Goal: Information Seeking & Learning: Learn about a topic

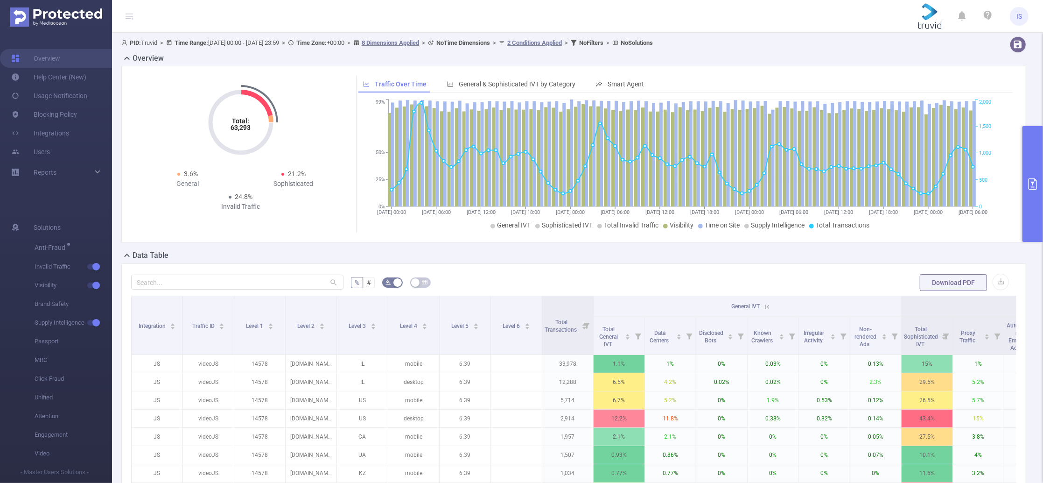
scroll to position [0, 9]
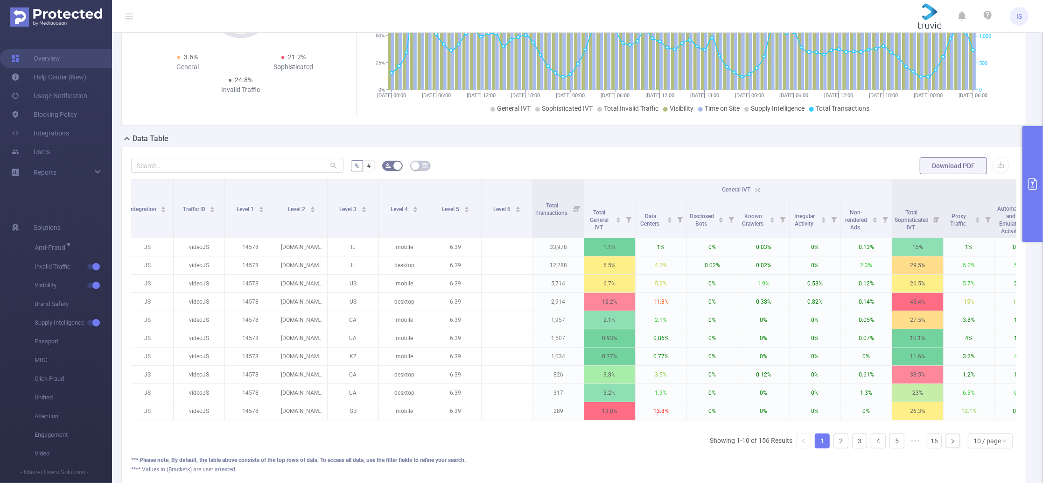
click at [1032, 136] on button "primary" at bounding box center [1033, 184] width 21 height 116
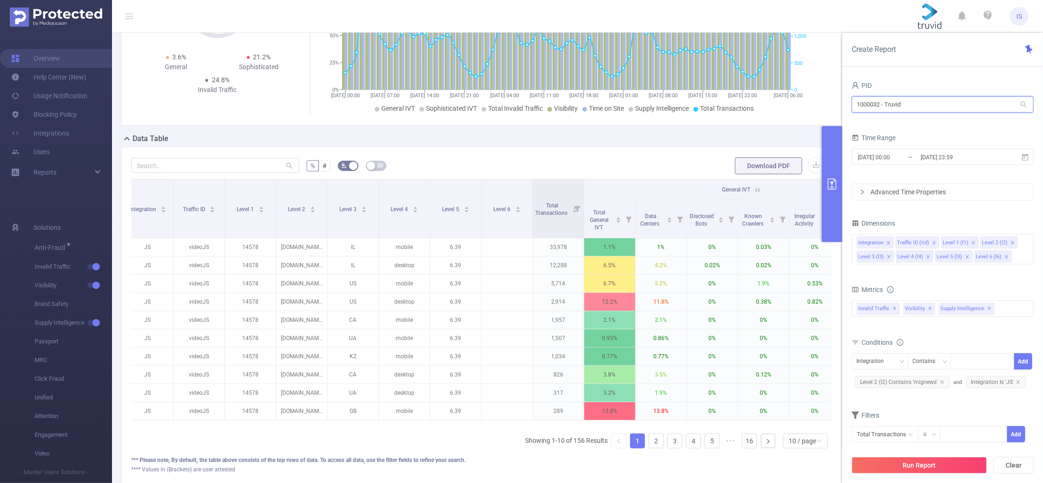
drag, startPoint x: 922, startPoint y: 104, endPoint x: 722, endPoint y: 102, distance: 200.3
click at [722, 102] on section "PID: Truvid > Time Range: [DATE] 00:00 - [DATE] 23:59 > Time Zone: +00:00 > 8 D…" at bounding box center [577, 209] width 931 height 587
type input "hybrid"
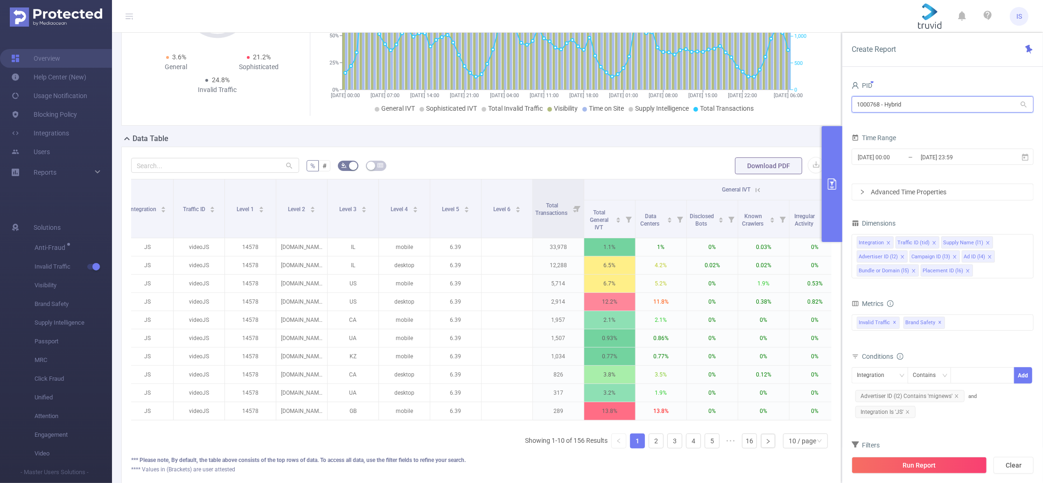
drag, startPoint x: 881, startPoint y: 104, endPoint x: 844, endPoint y: 107, distance: 36.6
click at [844, 107] on div "PID 1000768 - Hybrid 1000768 - Hybrid Time Range [DATE] 00:00 _ [DATE] 23:59 Ad…" at bounding box center [943, 285] width 201 height 427
click at [908, 409] on icon "icon: close" at bounding box center [908, 411] width 5 height 5
click at [955, 394] on icon "icon: close" at bounding box center [957, 395] width 5 height 5
click at [943, 471] on button "Run Report" at bounding box center [919, 465] width 135 height 17
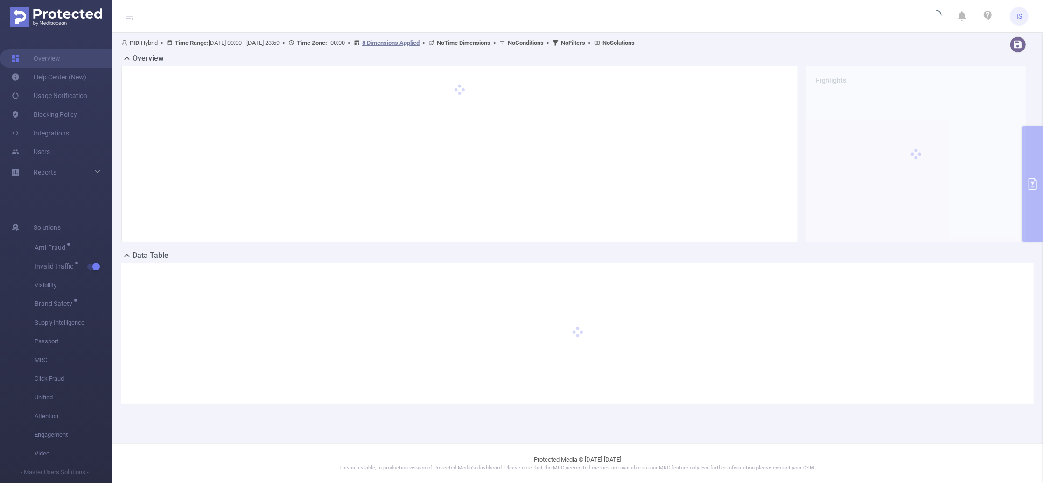
scroll to position [0, 0]
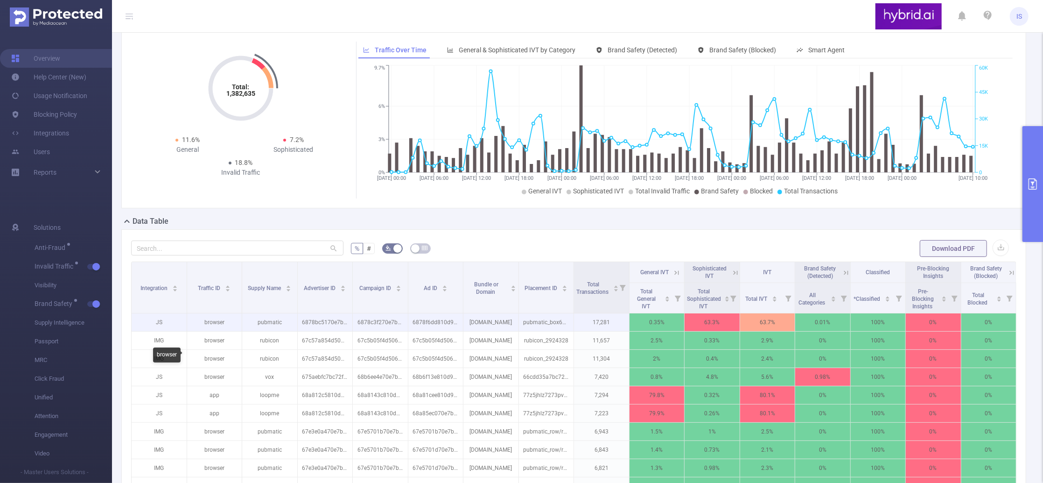
scroll to position [62, 0]
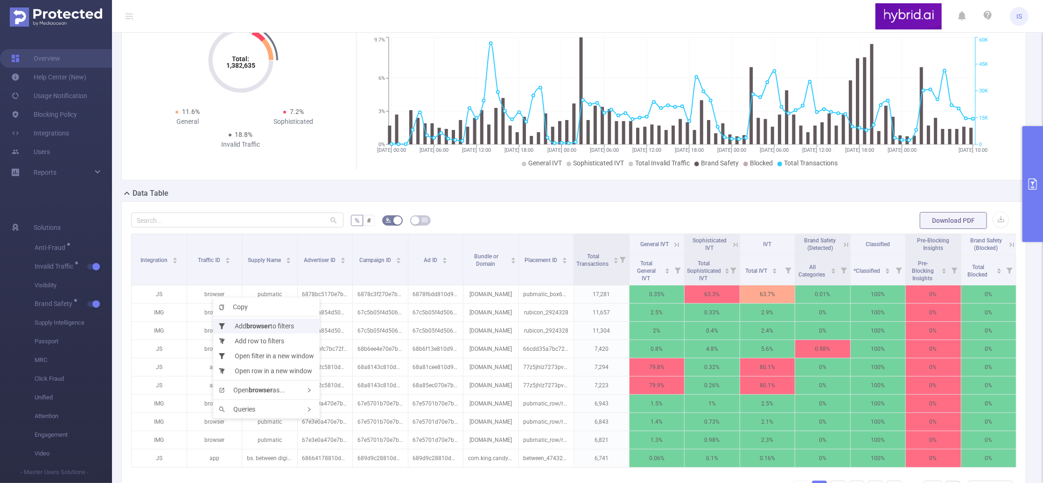
click at [231, 326] on li "Add browser to filters" at bounding box center [266, 325] width 106 height 15
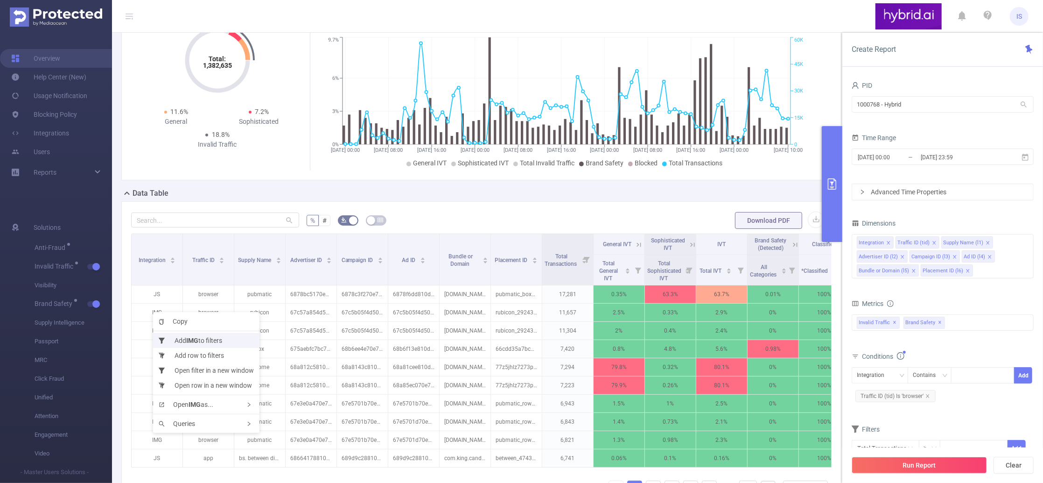
click at [181, 336] on li "Add IMG to filters" at bounding box center [206, 340] width 106 height 15
click at [891, 376] on div "Integration" at bounding box center [880, 374] width 46 height 15
click at [211, 218] on input "text" at bounding box center [215, 219] width 168 height 15
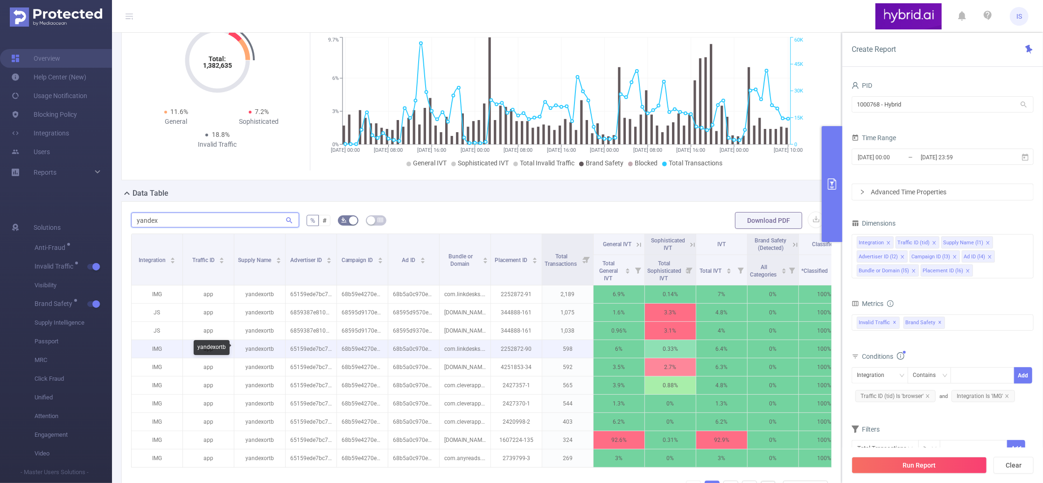
type input "yandex"
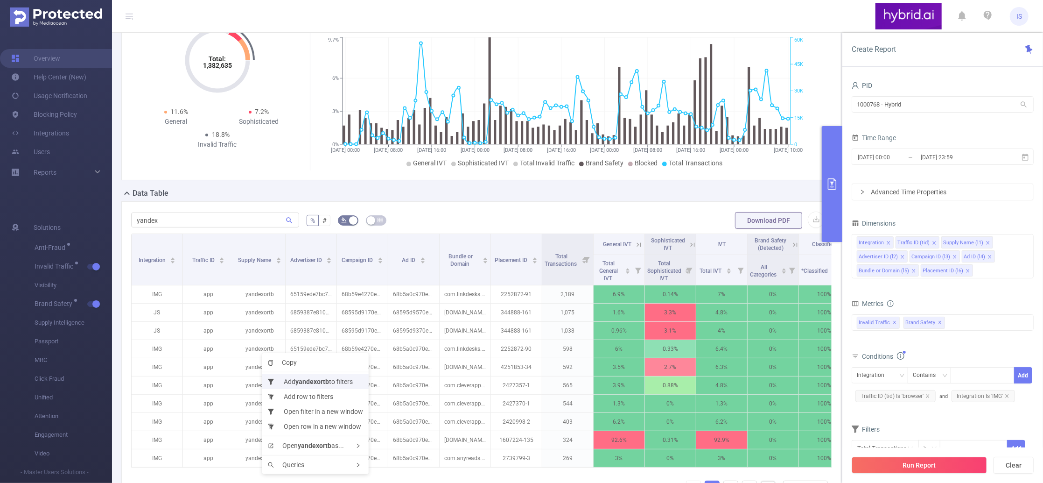
click at [287, 376] on li "Add yandexortb to filters" at bounding box center [315, 381] width 106 height 15
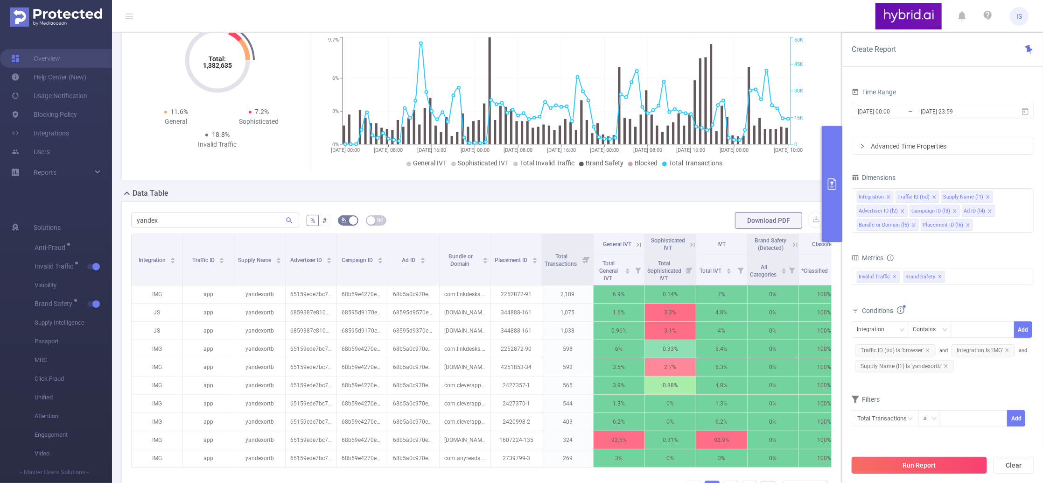
click at [923, 468] on button "Run Report" at bounding box center [919, 465] width 135 height 17
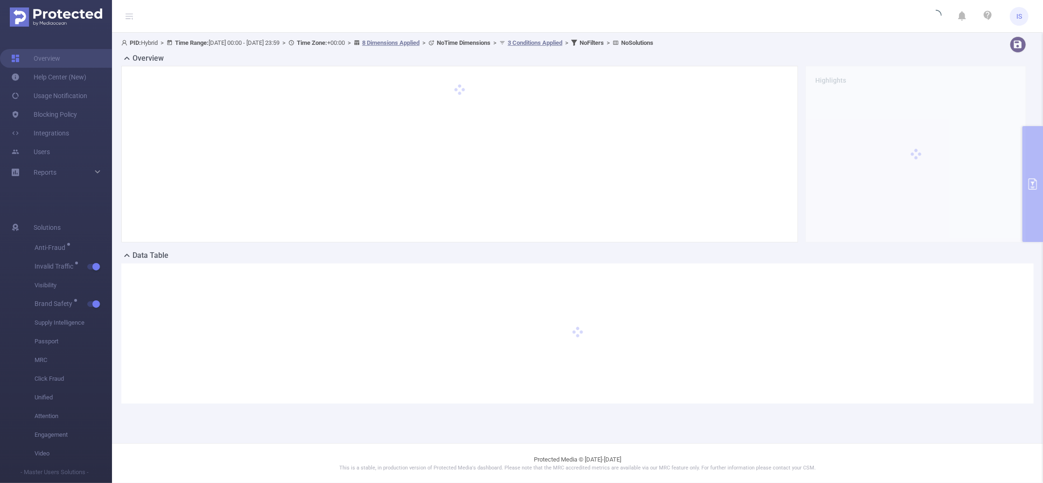
scroll to position [0, 0]
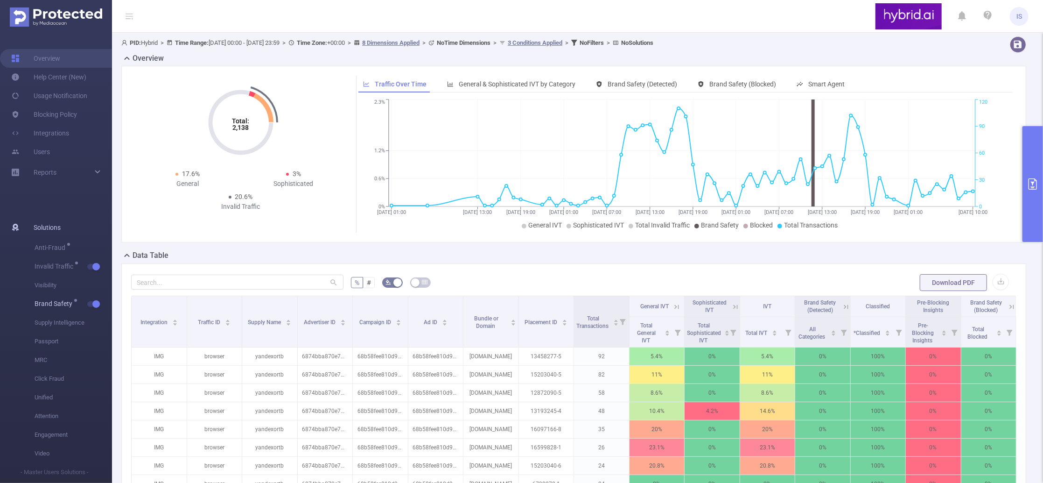
click at [96, 302] on button "button" at bounding box center [93, 304] width 13 height 6
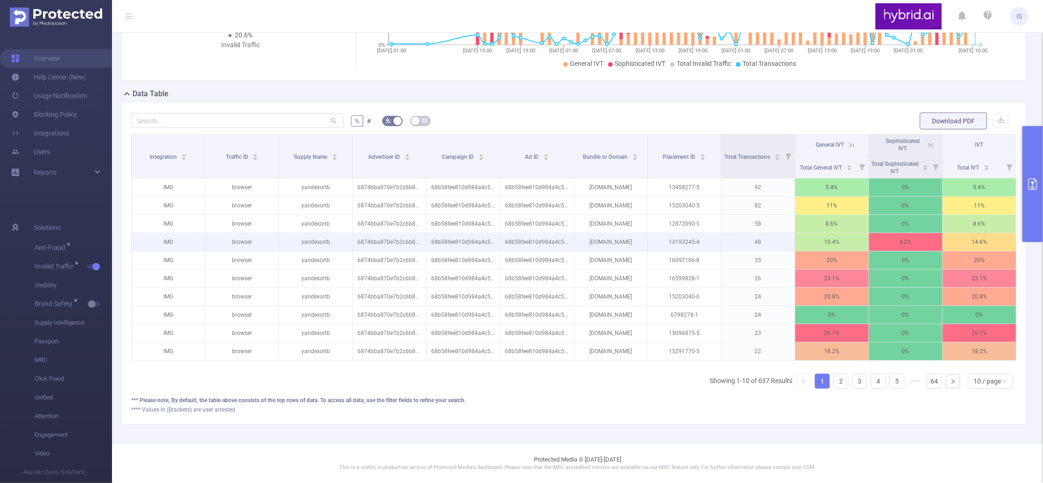
scroll to position [171, 0]
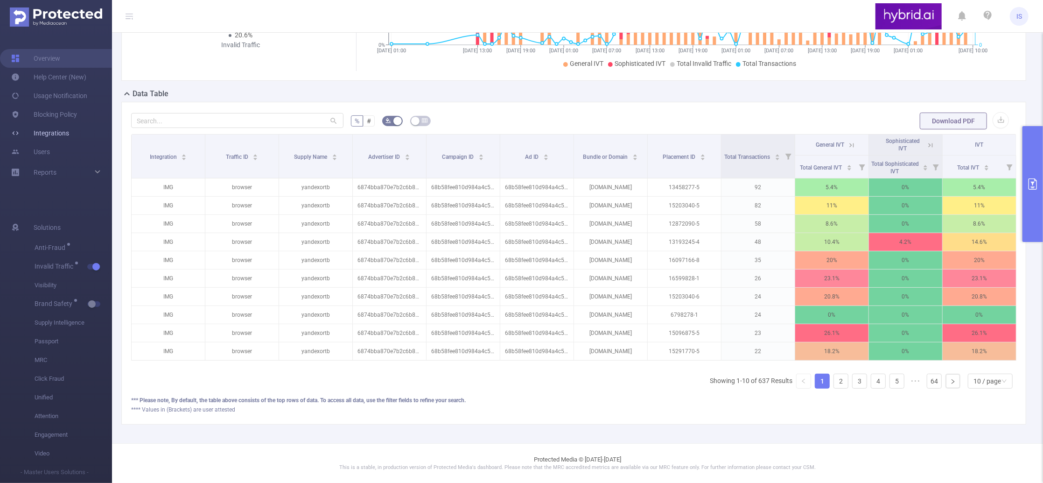
click at [54, 130] on link "Integrations" at bounding box center [40, 133] width 58 height 19
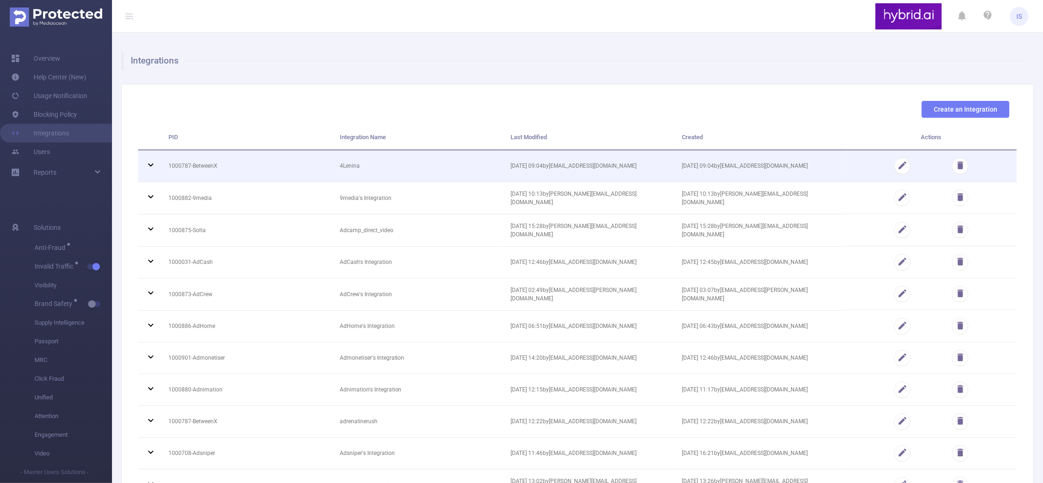
click at [149, 163] on icon at bounding box center [150, 164] width 5 height 3
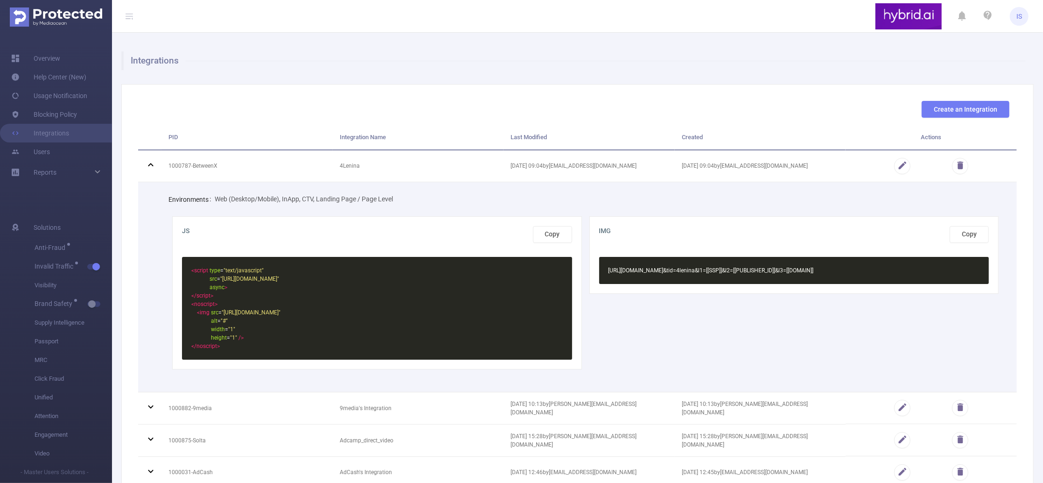
click at [55, 73] on link "Help Center (New)" at bounding box center [48, 77] width 75 height 19
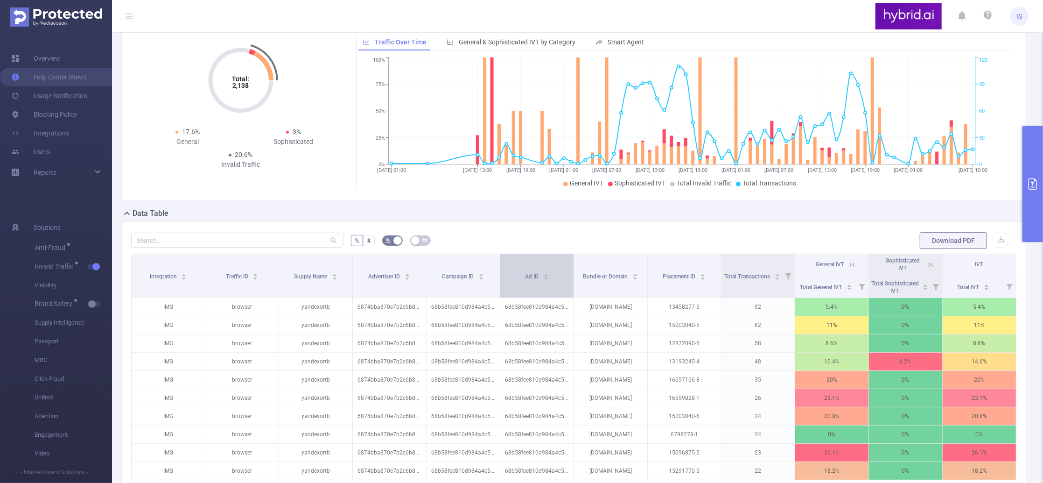
scroll to position [62, 0]
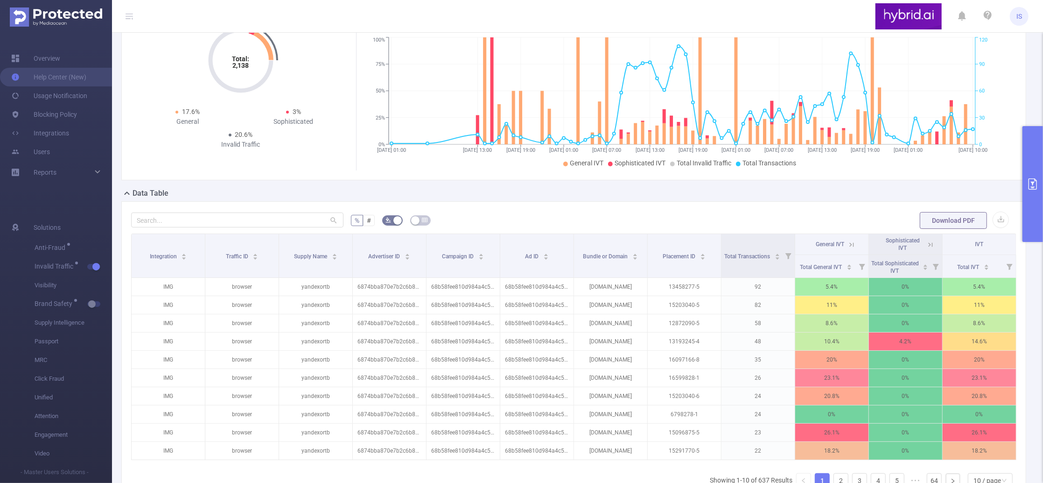
click at [1036, 222] on button "primary" at bounding box center [1033, 184] width 21 height 116
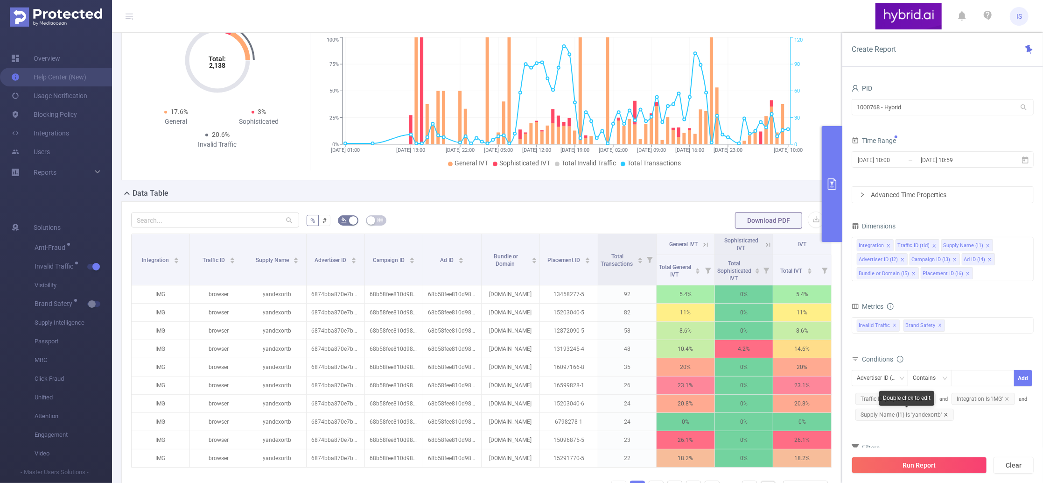
click at [946, 415] on icon "icon: close" at bounding box center [946, 414] width 5 height 5
click at [927, 398] on icon "icon: close" at bounding box center [927, 398] width 3 height 3
click at [911, 400] on icon "icon: close" at bounding box center [911, 398] width 5 height 5
click at [889, 384] on div "Advertiser ID (l2)" at bounding box center [880, 377] width 46 height 15
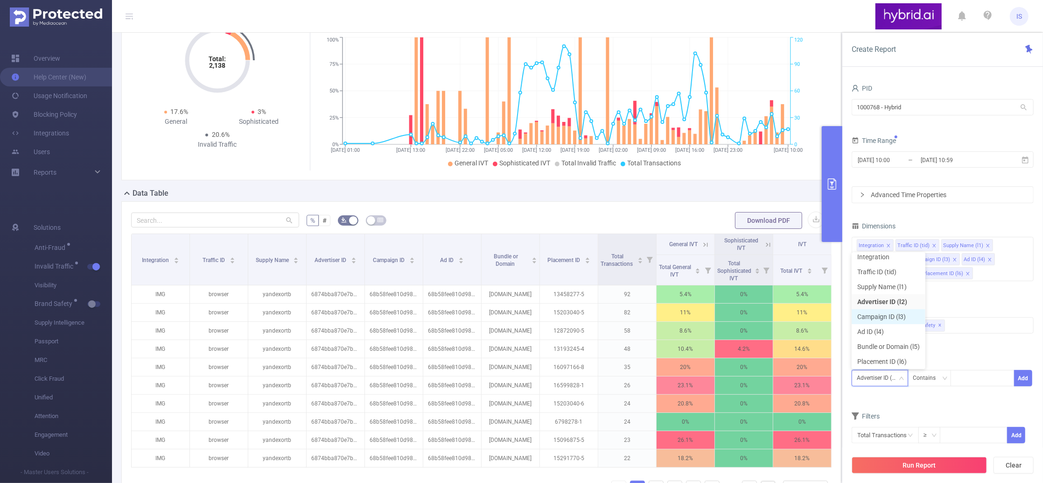
scroll to position [6, 0]
click at [883, 283] on li "Supply Name (l1)" at bounding box center [889, 285] width 74 height 15
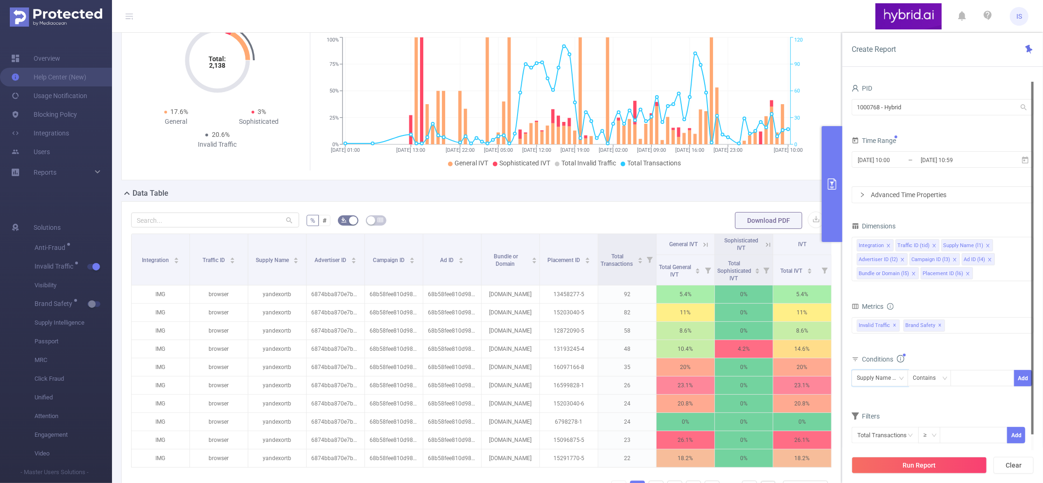
click at [1032, 377] on div at bounding box center [1033, 258] width 2 height 352
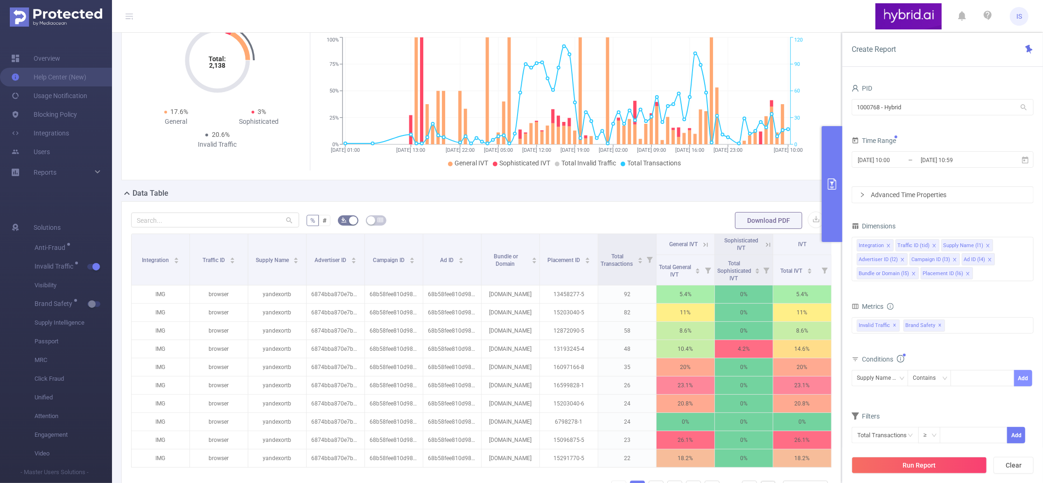
click at [1023, 378] on button "Add" at bounding box center [1023, 378] width 18 height 16
click at [960, 413] on div "Conditions Integration Contains Add Supply Name (l1) Contains ''" at bounding box center [943, 383] width 182 height 62
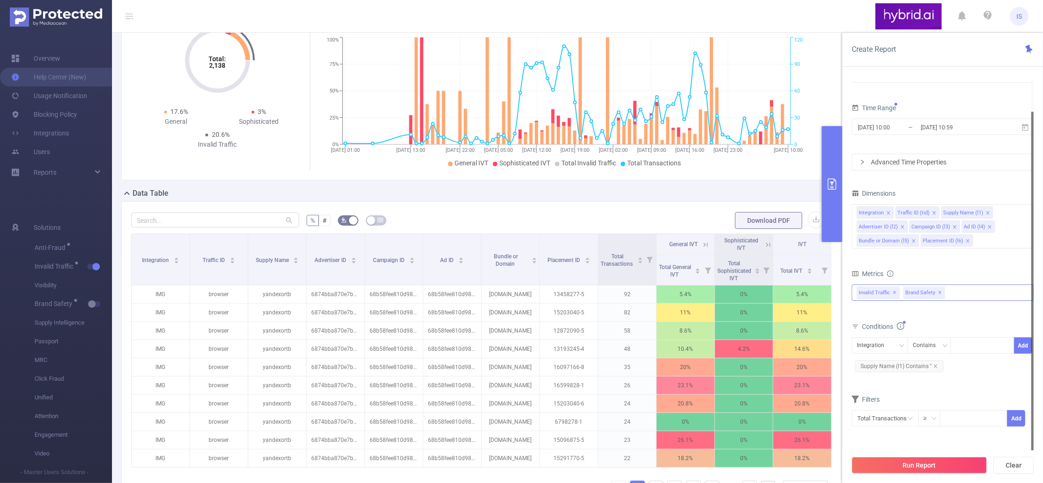
click at [939, 290] on span "✕" at bounding box center [941, 292] width 4 height 11
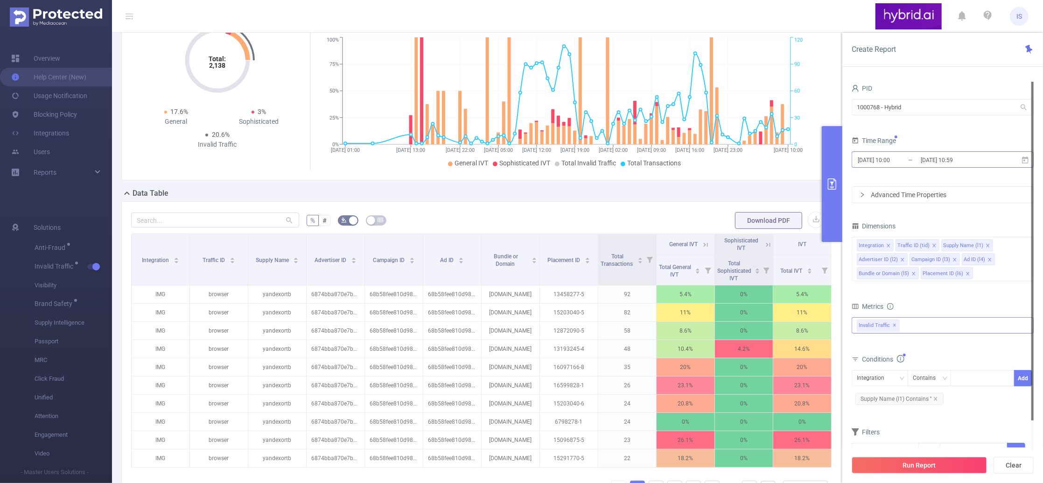
click at [905, 156] on input "[DATE] 10:00" at bounding box center [895, 160] width 76 height 13
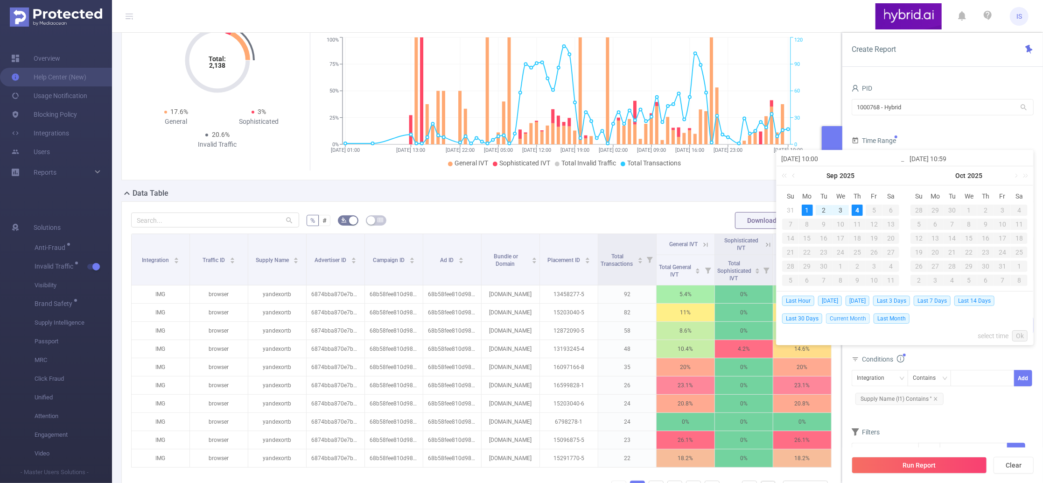
click at [851, 318] on span "Current Month" at bounding box center [848, 318] width 44 height 10
type input "[DATE] 00:00"
type input "[DATE] 23:59"
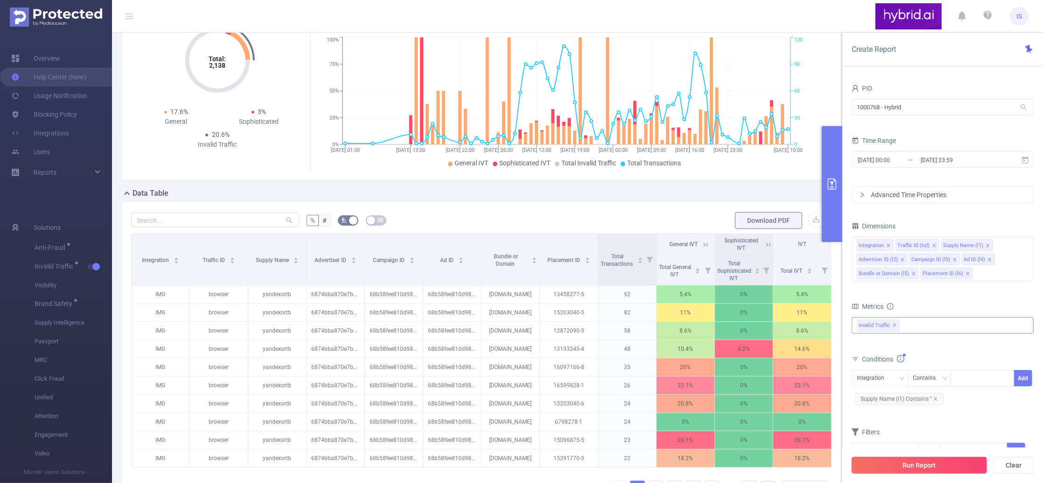
click at [943, 466] on button "Run Report" at bounding box center [919, 465] width 135 height 17
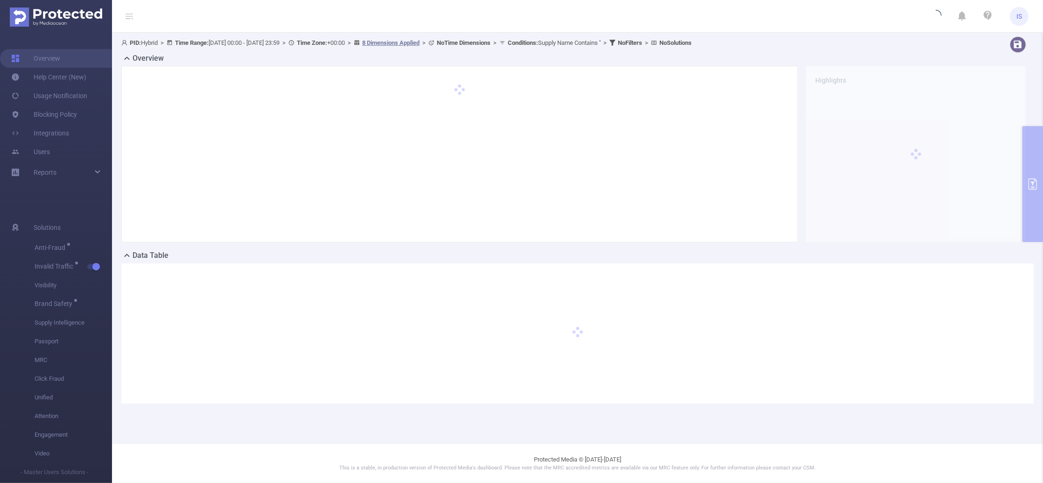
scroll to position [0, 0]
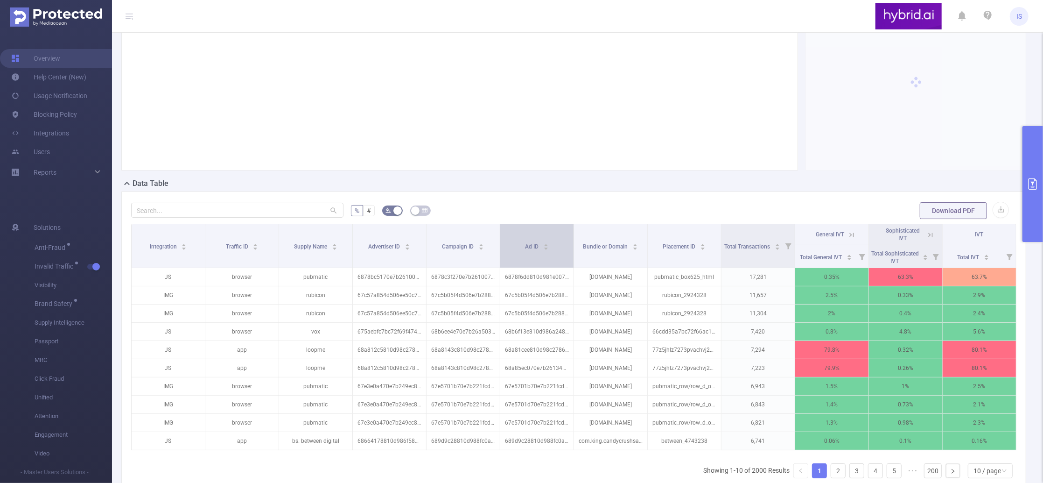
scroll to position [124, 0]
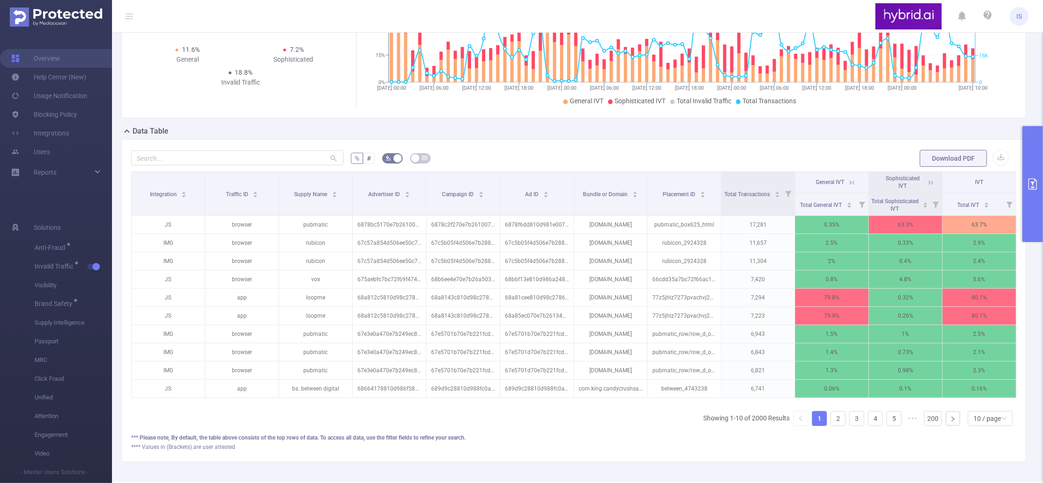
click at [1031, 212] on button "primary" at bounding box center [1033, 184] width 21 height 116
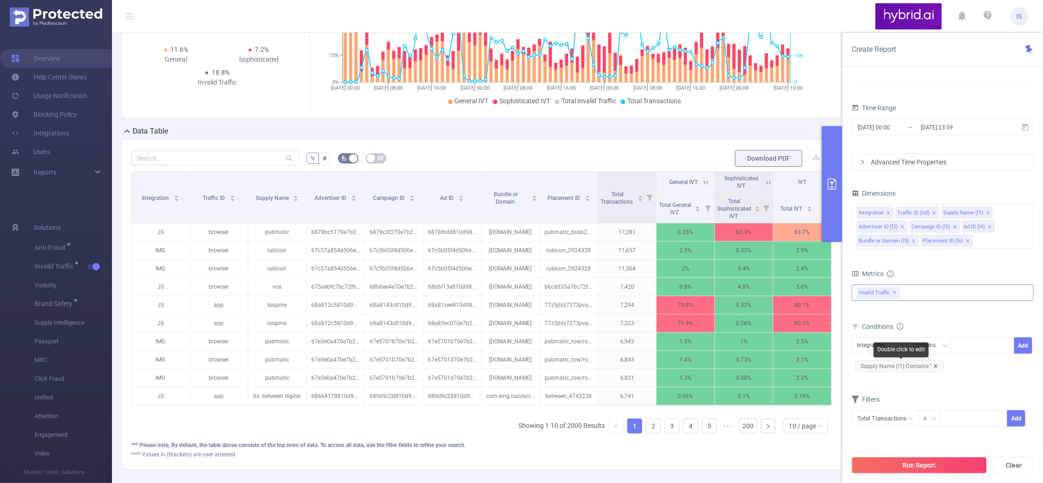
click at [935, 366] on icon "icon: close" at bounding box center [936, 366] width 5 height 5
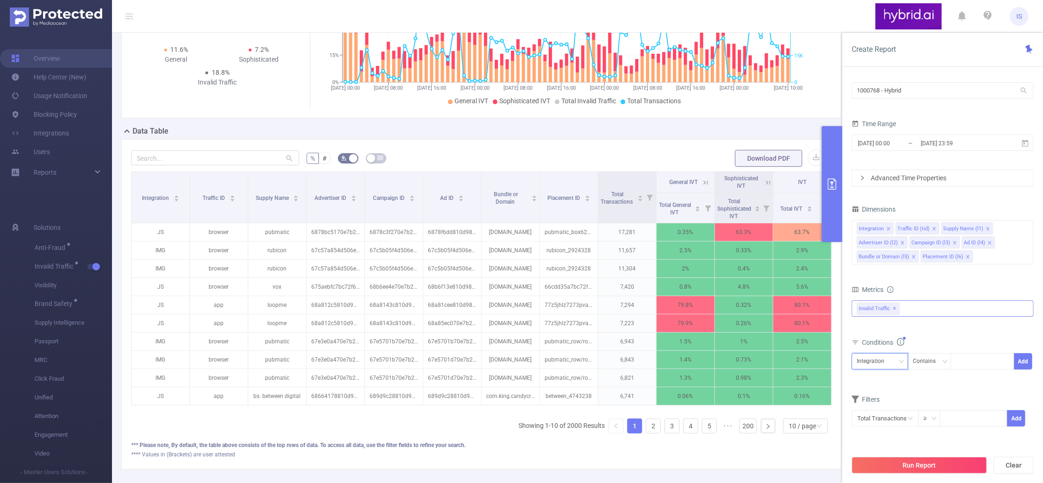
click at [880, 358] on div "Integration" at bounding box center [874, 360] width 34 height 15
click at [886, 267] on li "Supply Name (l1)" at bounding box center [889, 269] width 74 height 15
click at [1022, 362] on button "Add" at bounding box center [1023, 361] width 18 height 16
click at [935, 384] on icon "icon: close" at bounding box center [936, 381] width 5 height 5
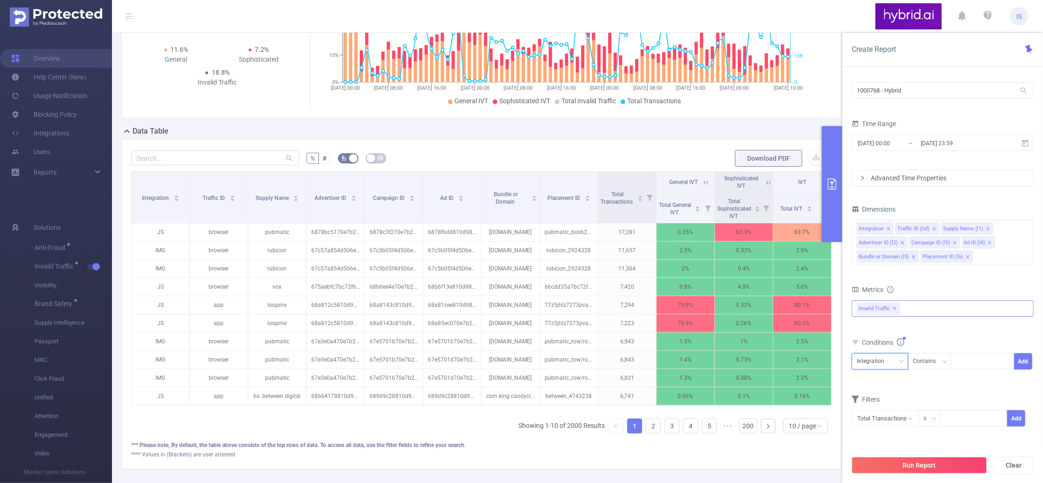
click at [887, 367] on div "Integration" at bounding box center [874, 360] width 34 height 15
click at [885, 267] on li "Supply Name (l1)" at bounding box center [889, 269] width 74 height 15
click at [939, 363] on div "Contains" at bounding box center [927, 360] width 29 height 15
click at [930, 393] on li "Is" at bounding box center [939, 395] width 62 height 15
click at [1027, 358] on button "Add" at bounding box center [1023, 361] width 18 height 16
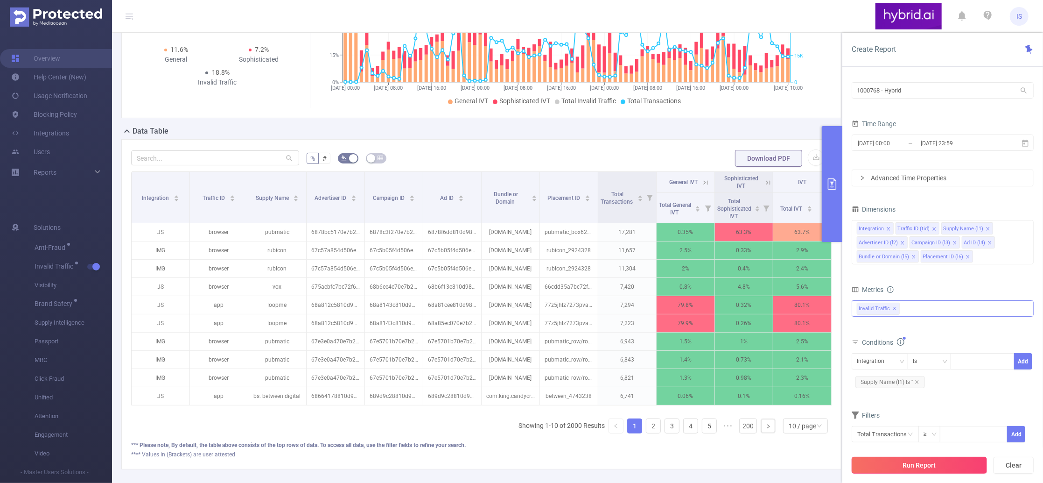
click at [920, 470] on button "Run Report" at bounding box center [919, 465] width 135 height 17
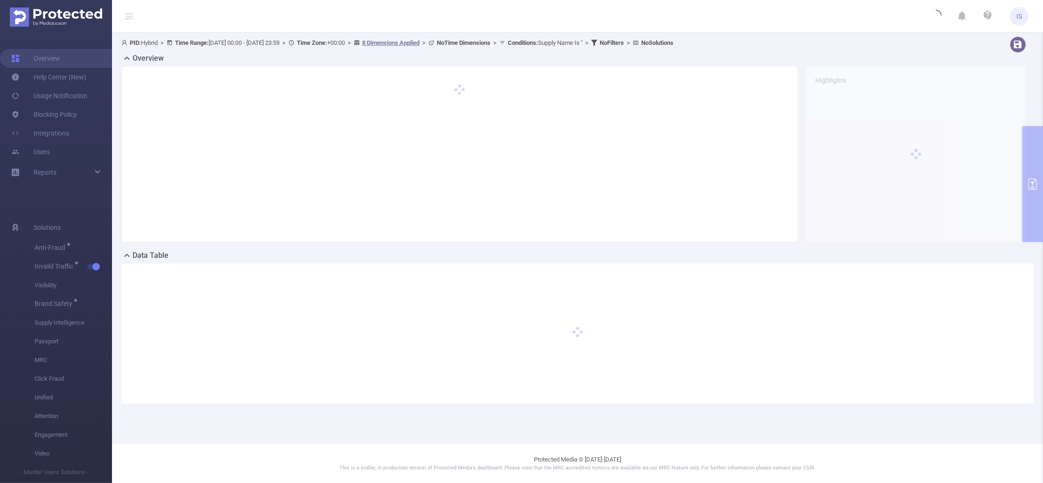
scroll to position [0, 0]
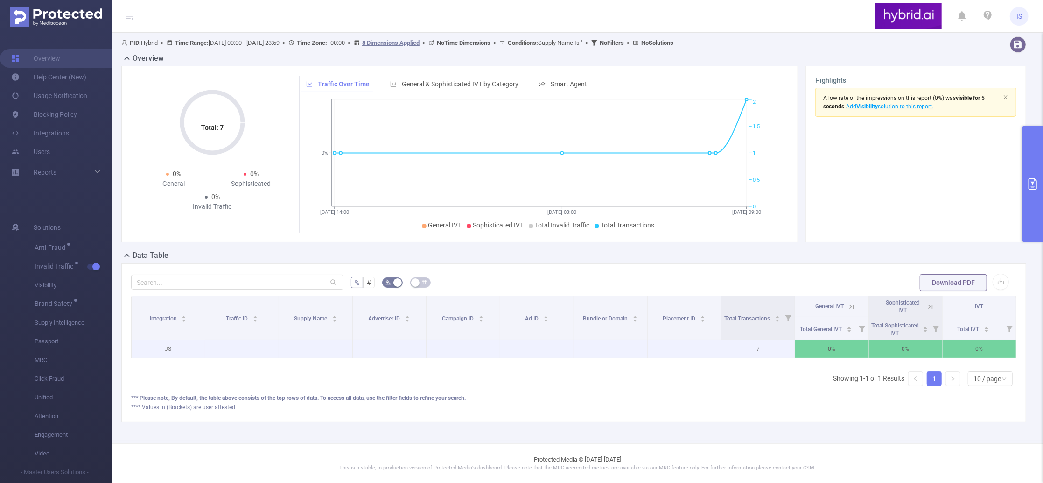
drag, startPoint x: 222, startPoint y: 346, endPoint x: 693, endPoint y: 349, distance: 471.0
click at [693, 349] on tr "JS 7 0% 0% 0%" at bounding box center [574, 349] width 885 height 18
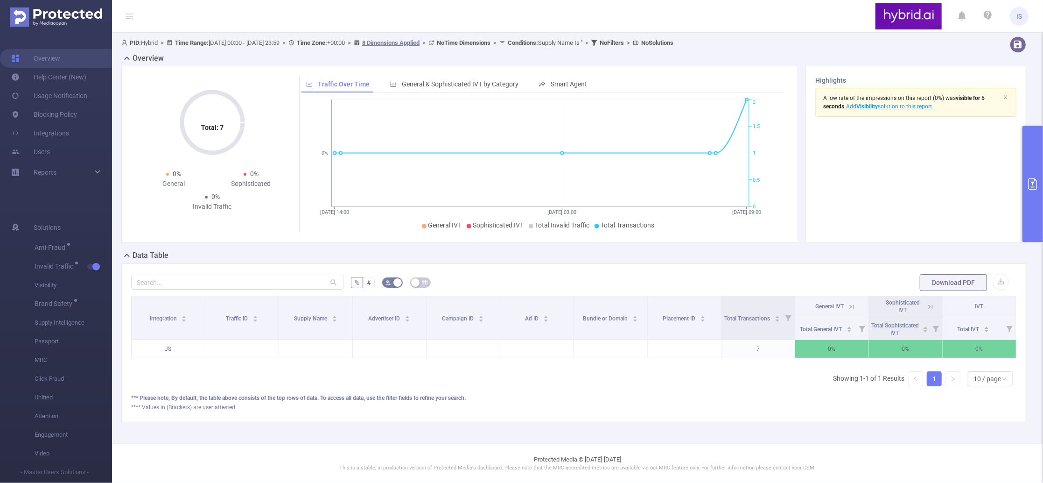
click at [1033, 207] on button "primary" at bounding box center [1033, 184] width 21 height 116
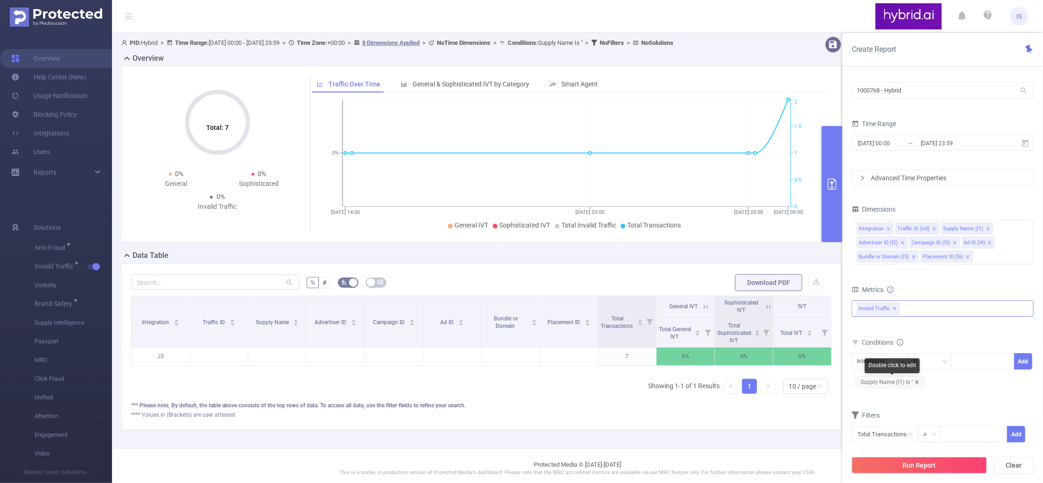
click at [915, 381] on icon "icon: close" at bounding box center [917, 381] width 5 height 5
click at [932, 461] on button "Run Report" at bounding box center [919, 465] width 135 height 17
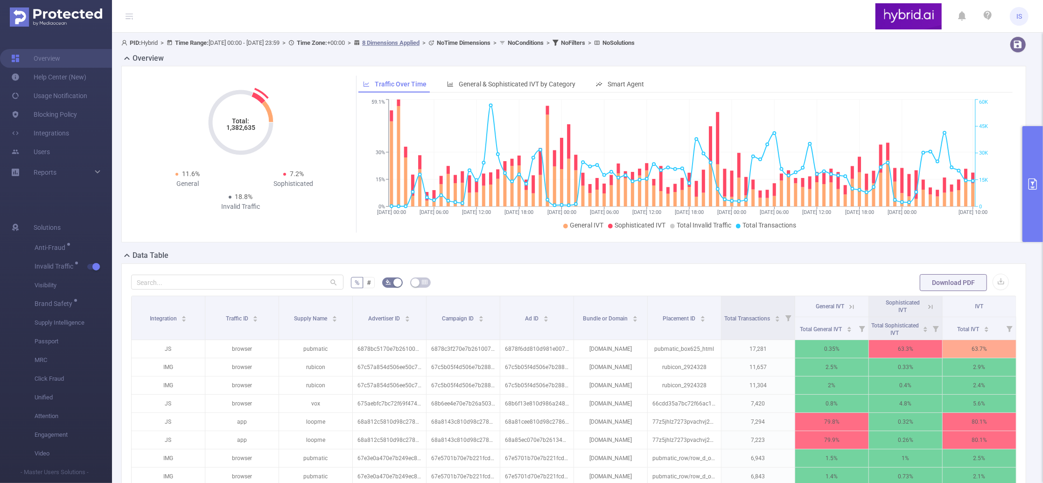
drag, startPoint x: 219, startPoint y: 131, endPoint x: 261, endPoint y: 127, distance: 42.2
click at [261, 127] on icon "Total: 1,382,635" at bounding box center [240, 122] width 93 height 93
click at [316, 169] on div "7.2% Sophisticated" at bounding box center [294, 179] width 106 height 20
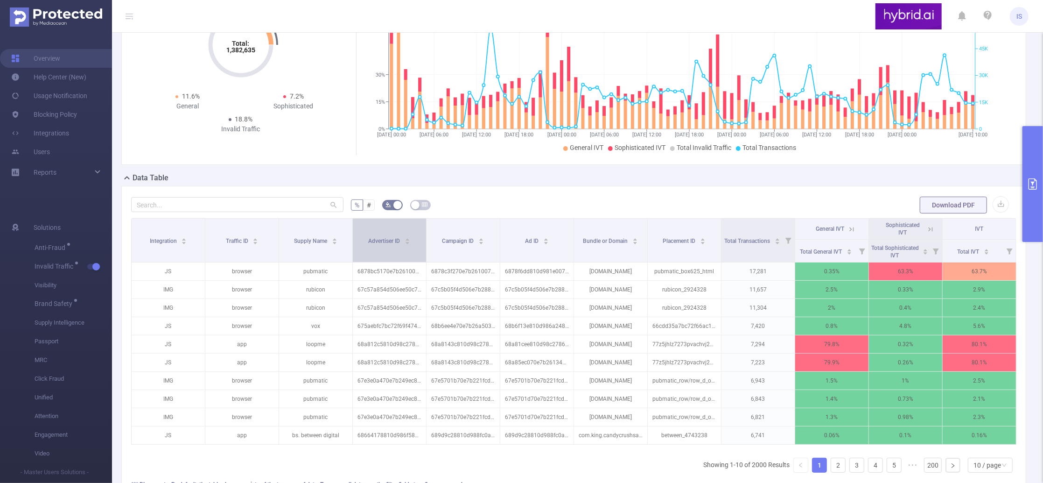
scroll to position [171, 0]
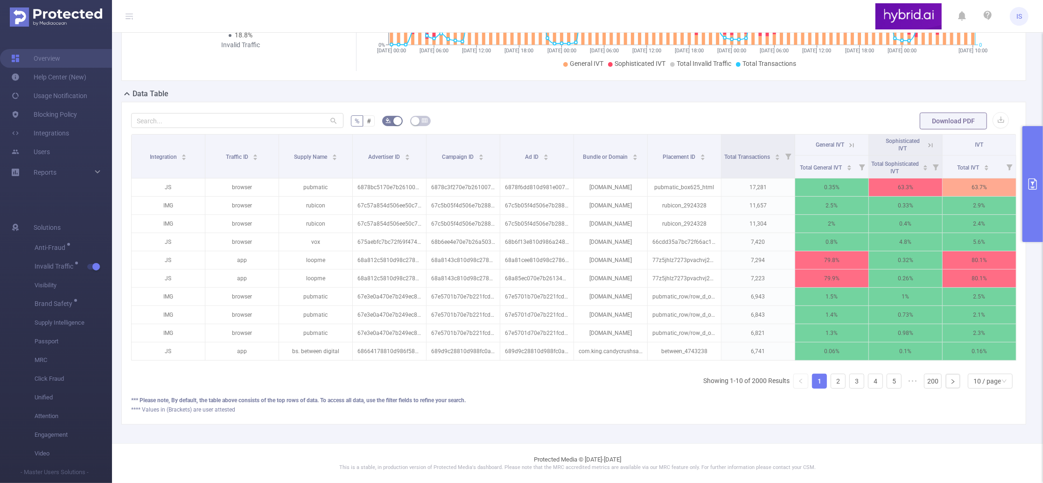
click at [1030, 150] on button "primary" at bounding box center [1033, 184] width 21 height 116
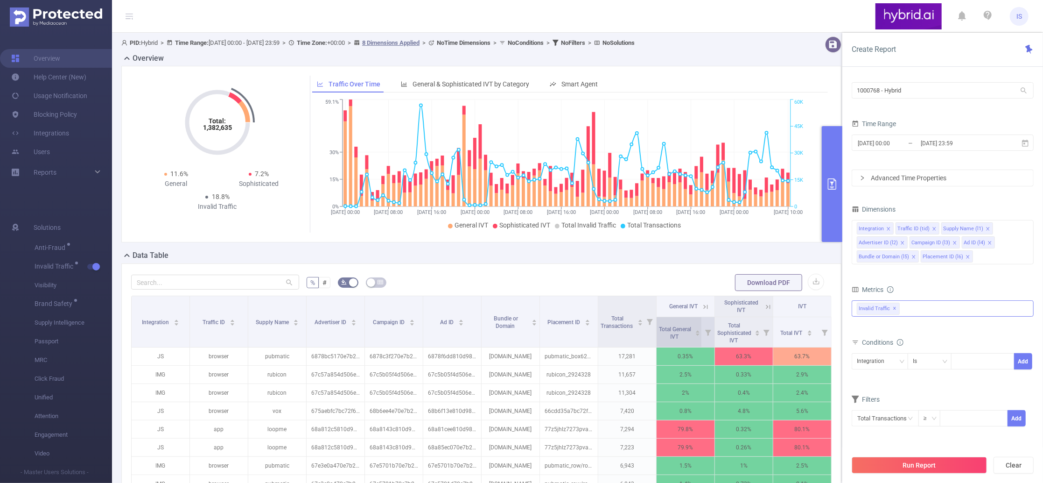
scroll to position [179, 0]
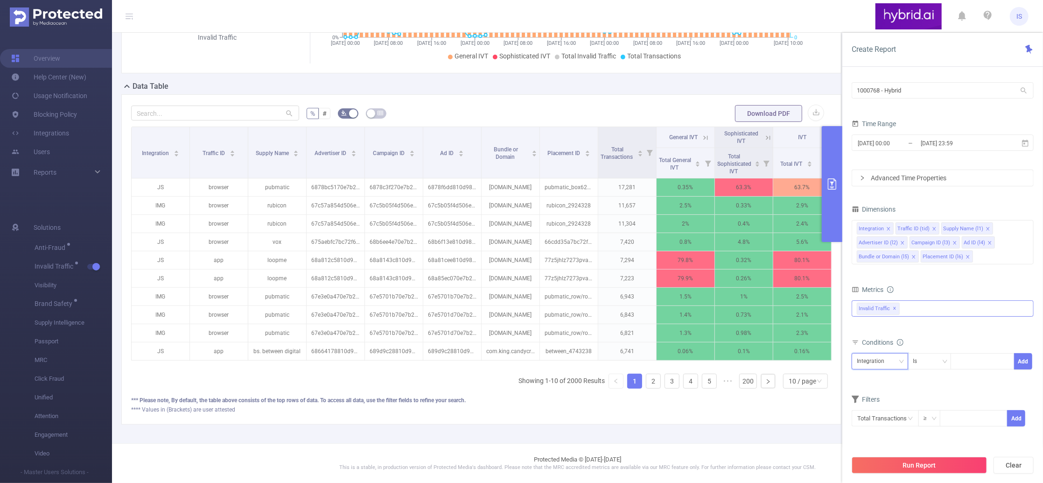
click at [881, 366] on div "Integration" at bounding box center [874, 360] width 34 height 15
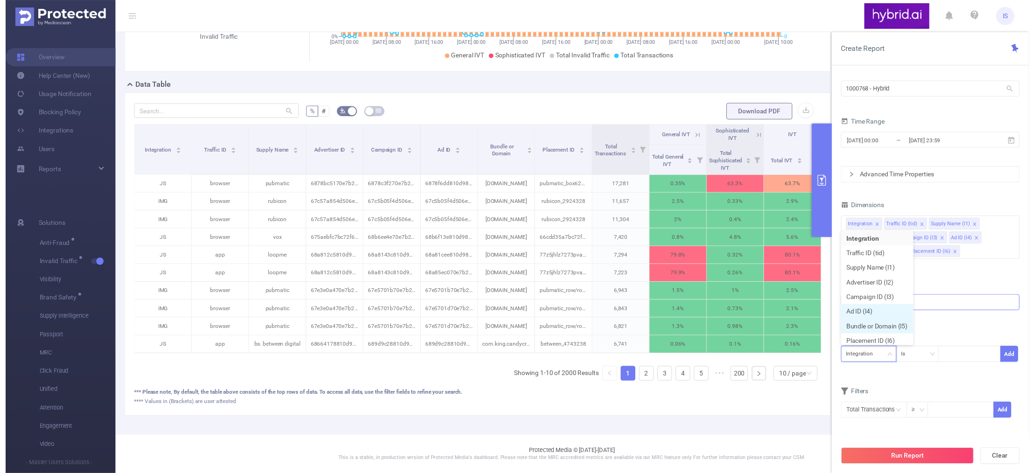
scroll to position [5, 0]
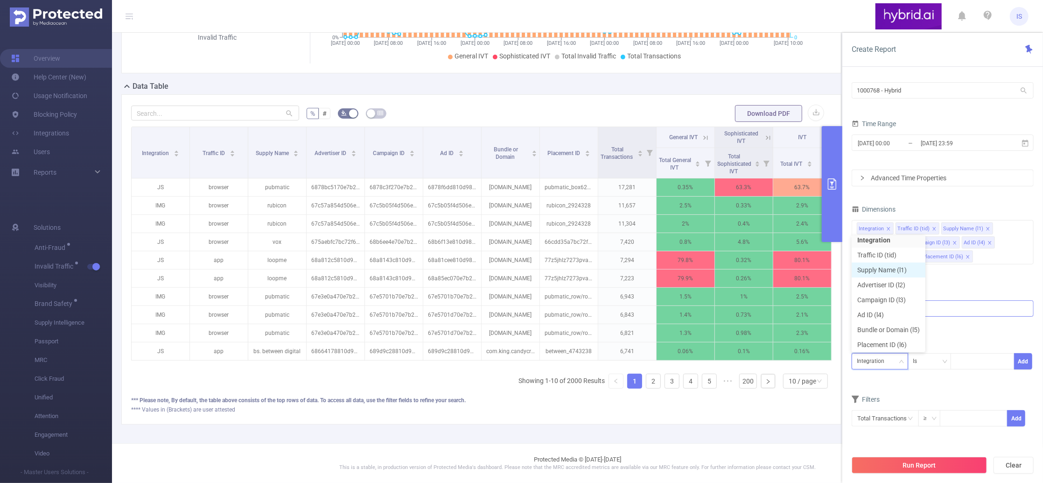
click at [876, 268] on li "Supply Name (l1)" at bounding box center [889, 269] width 74 height 15
click at [972, 360] on div at bounding box center [983, 360] width 54 height 15
paste input "68b58fee810d984a4c50eff2"
type input "68b58fee810d984a4c50eff2"
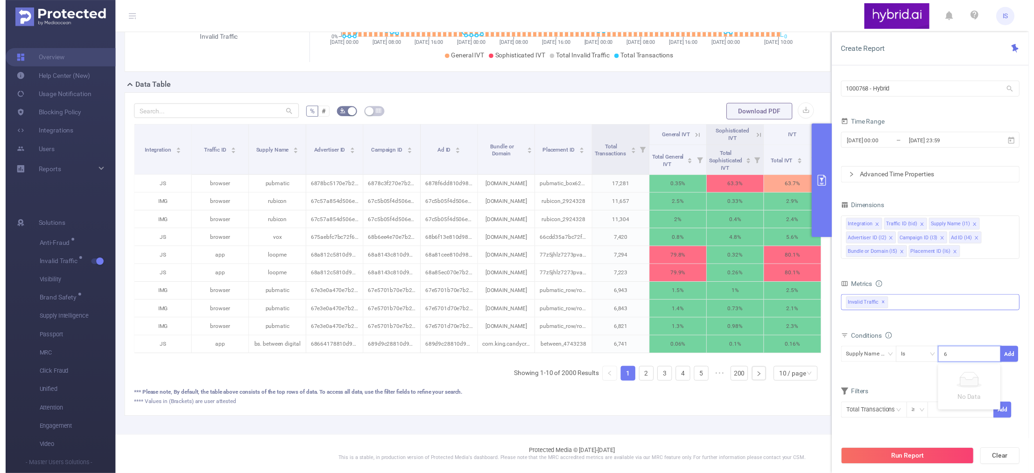
scroll to position [0, 18]
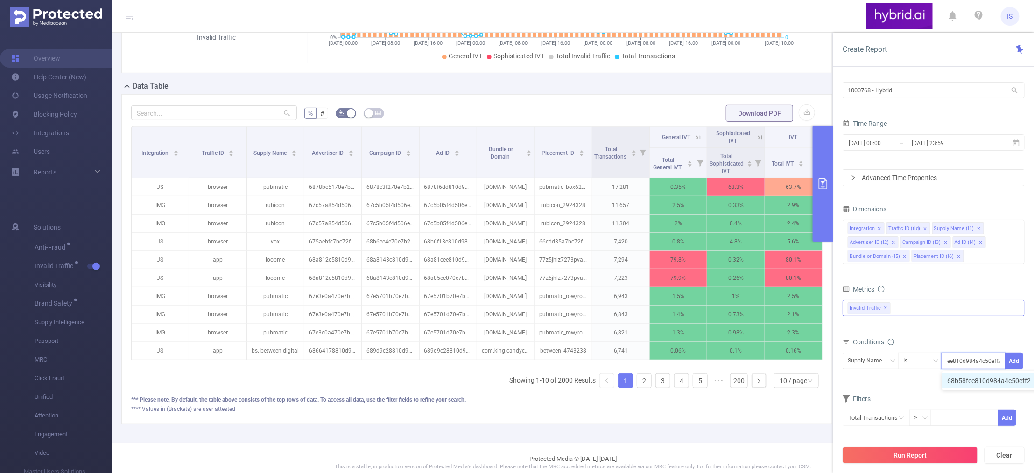
click at [974, 379] on li "68b58fee810d984a4c50eff2" at bounding box center [994, 380] width 104 height 15
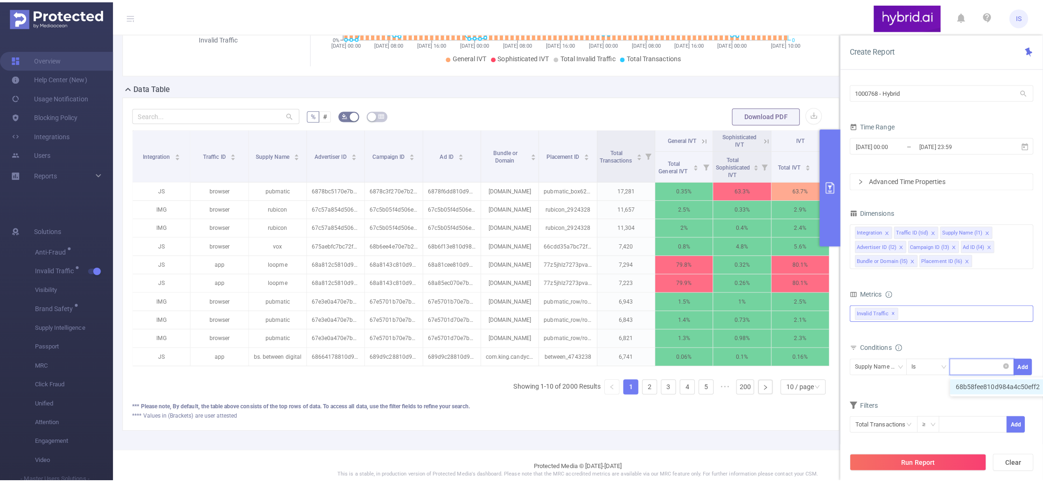
scroll to position [0, 0]
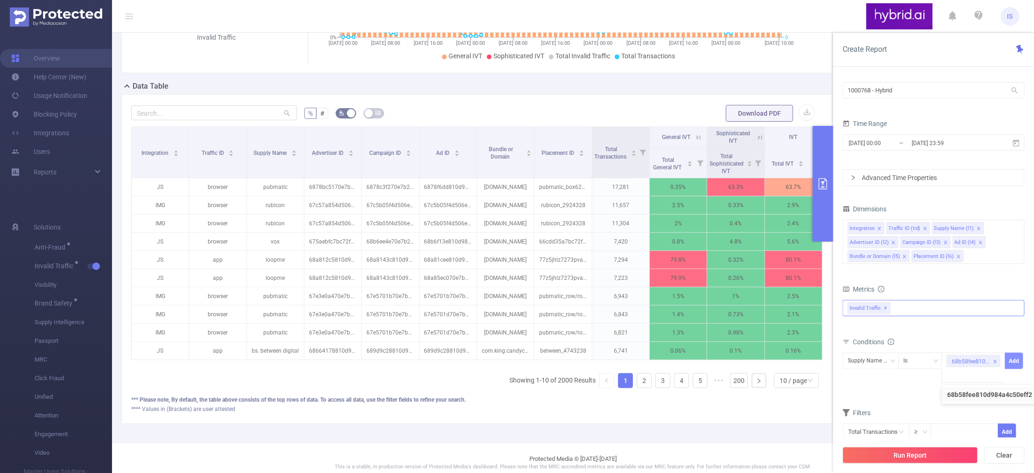
click at [1013, 364] on button "Add" at bounding box center [1014, 361] width 18 height 16
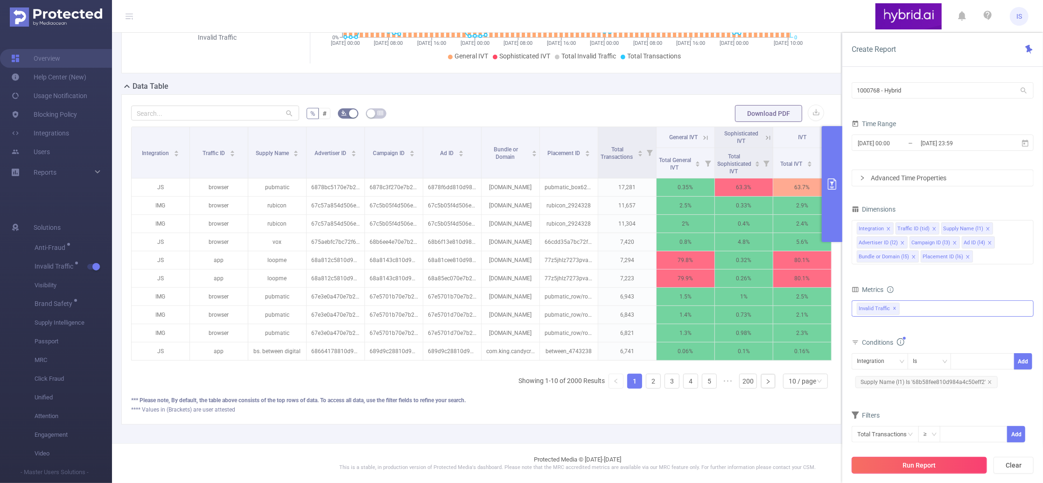
click at [927, 466] on button "Run Report" at bounding box center [919, 465] width 135 height 17
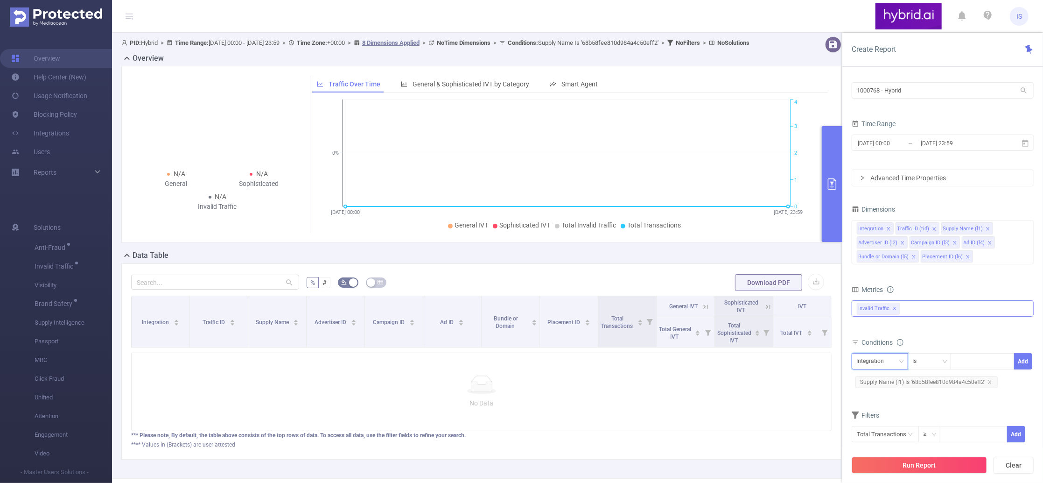
click at [885, 359] on div "Integration" at bounding box center [874, 360] width 34 height 15
click at [908, 385] on span "Supply Name (l1) Is '68b58fee810d984a4c50eff2'" at bounding box center [927, 382] width 142 height 12
click at [875, 361] on div "Supply Name (l1)" at bounding box center [880, 360] width 46 height 15
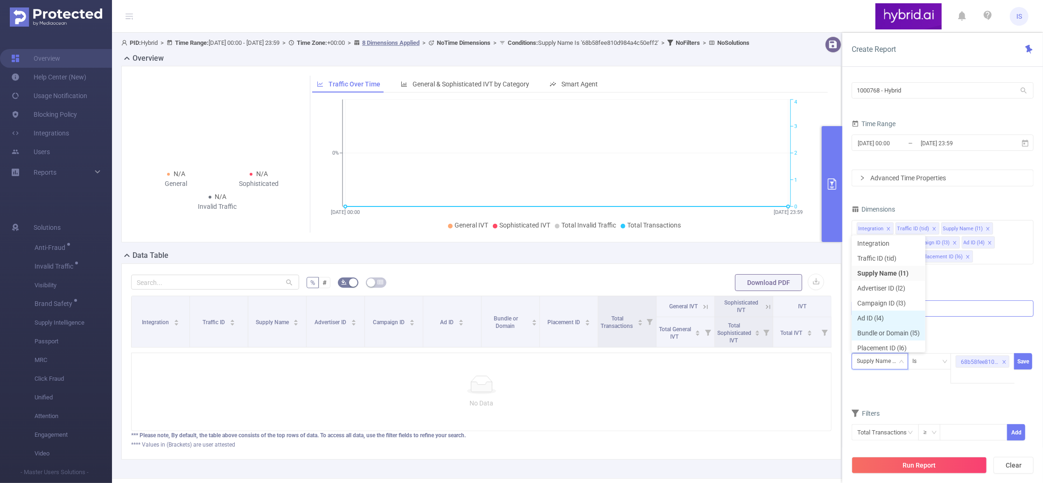
scroll to position [5, 0]
click at [891, 299] on li "Campaign ID (l3)" at bounding box center [889, 299] width 74 height 15
click at [1027, 364] on button "Save" at bounding box center [1023, 361] width 18 height 16
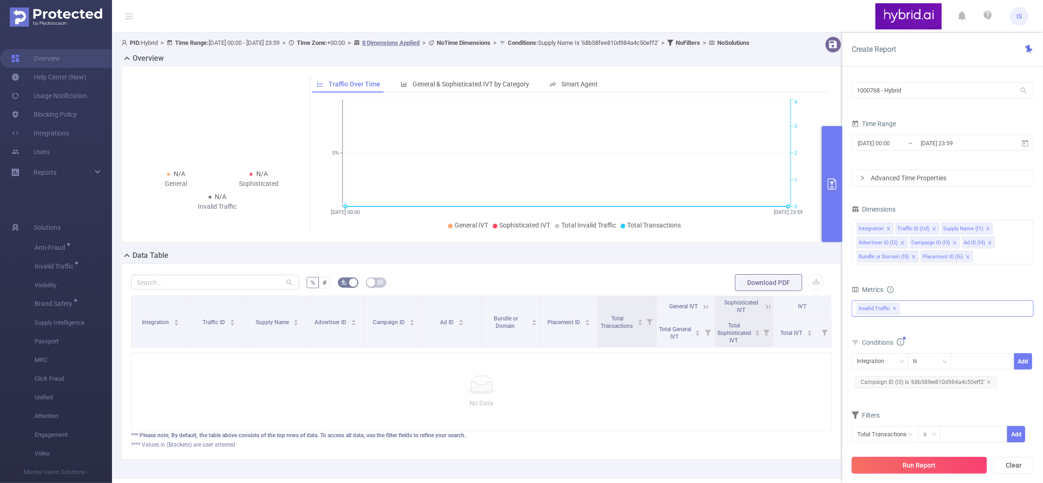
click at [944, 467] on button "Run Report" at bounding box center [919, 465] width 135 height 17
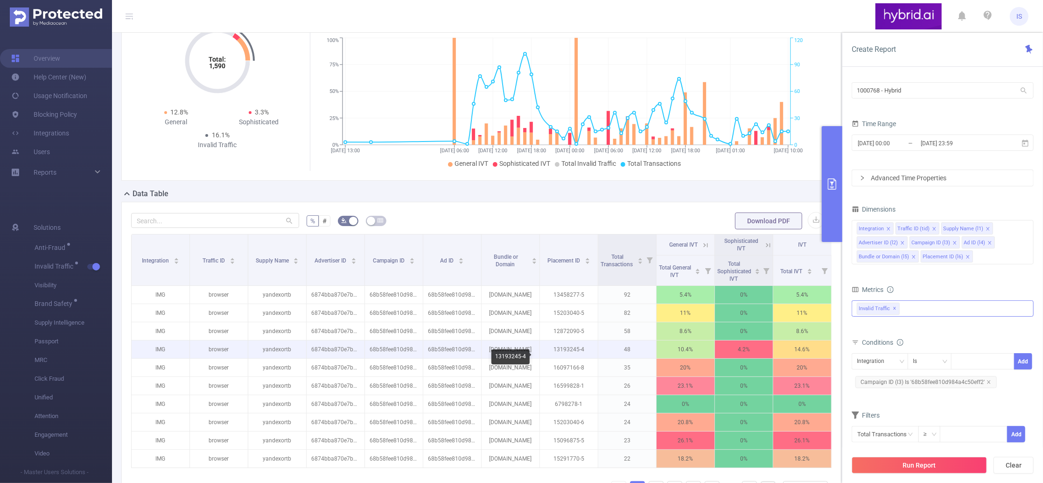
scroll to position [186, 0]
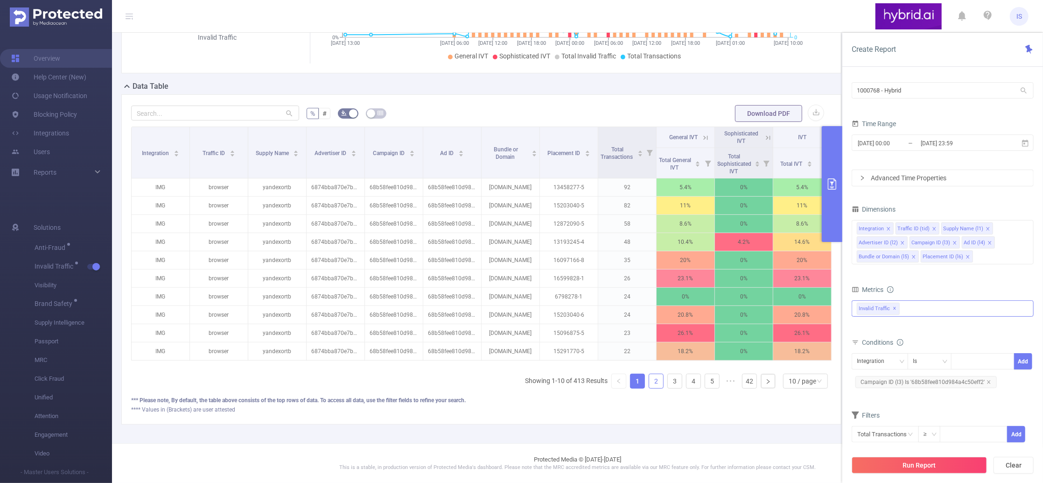
click at [649, 387] on link "2" at bounding box center [656, 381] width 14 height 14
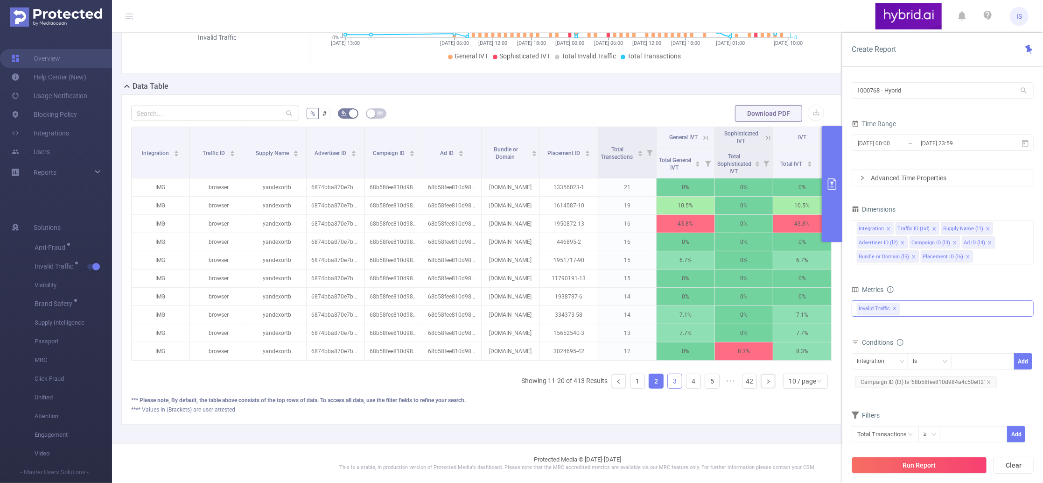
click at [668, 386] on link "3" at bounding box center [675, 381] width 14 height 14
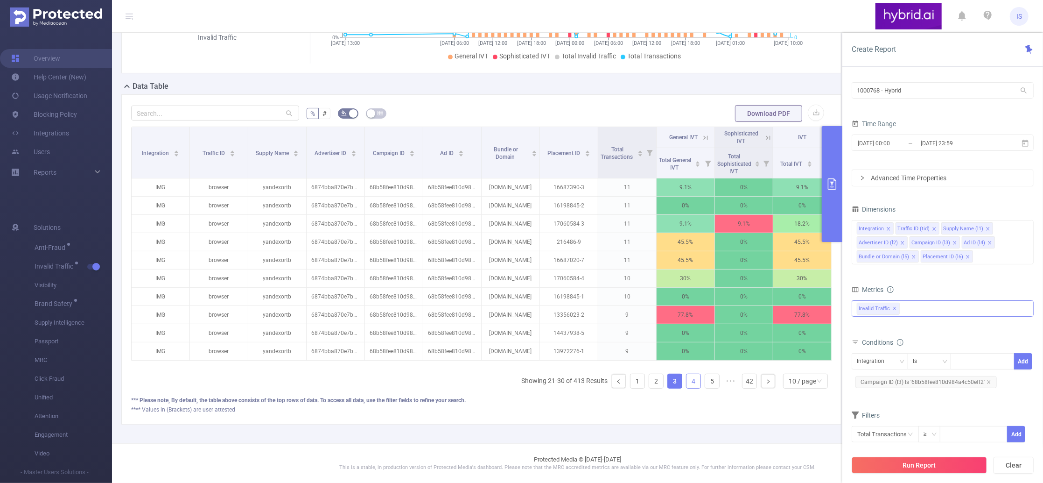
click at [687, 384] on link "4" at bounding box center [694, 381] width 14 height 14
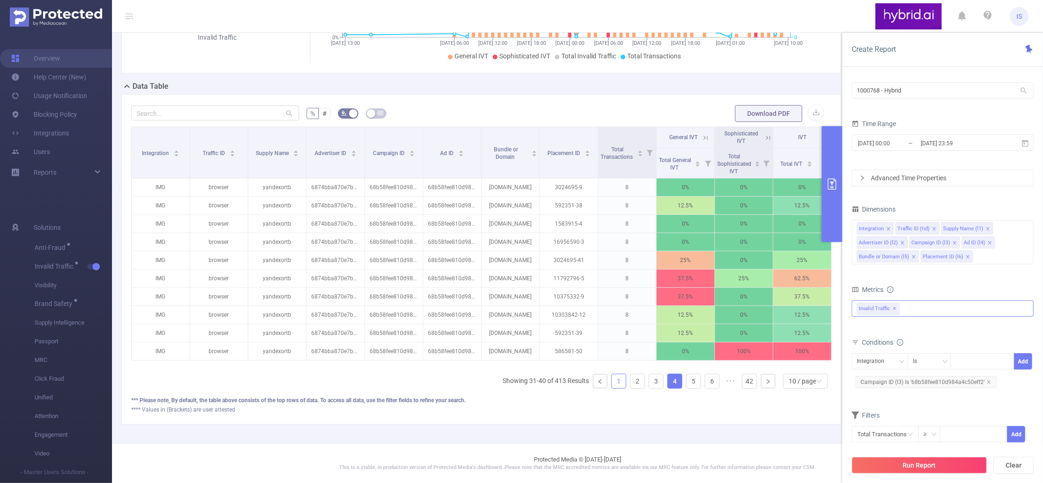
click at [613, 381] on link "1" at bounding box center [619, 381] width 14 height 14
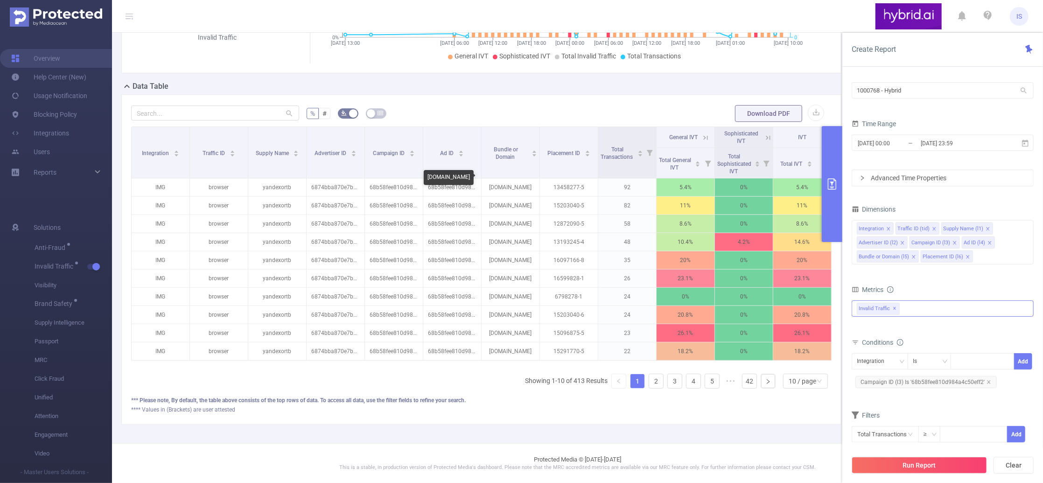
scroll to position [0, 0]
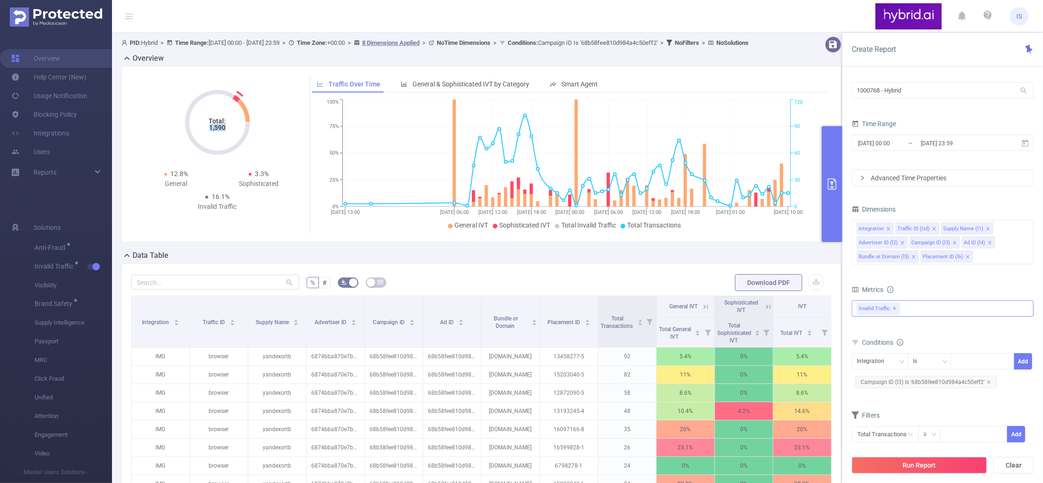
drag, startPoint x: 201, startPoint y: 134, endPoint x: 234, endPoint y: 137, distance: 32.8
click at [234, 137] on icon "Total: 1,590" at bounding box center [217, 122] width 93 height 93
click at [905, 176] on div "Advanced Time Properties" at bounding box center [942, 178] width 181 height 16
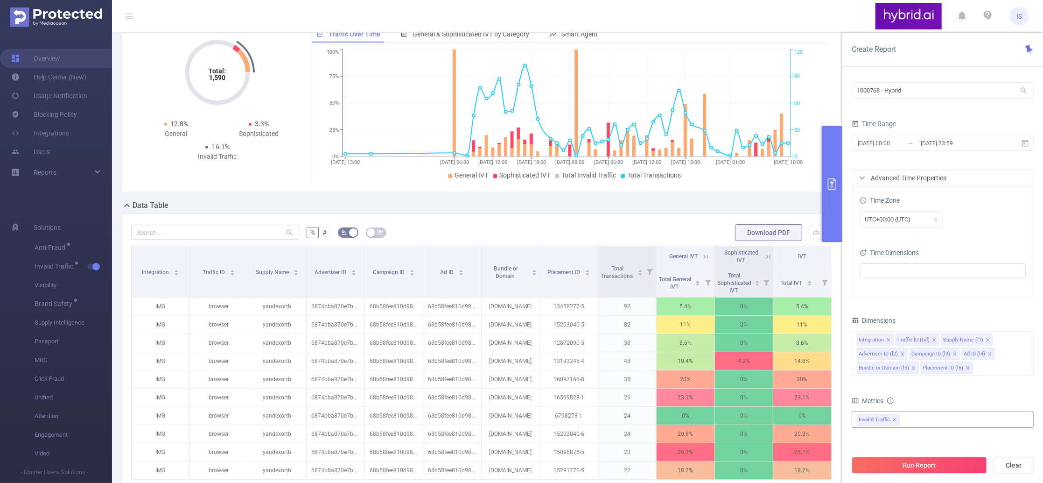
scroll to position [124, 0]
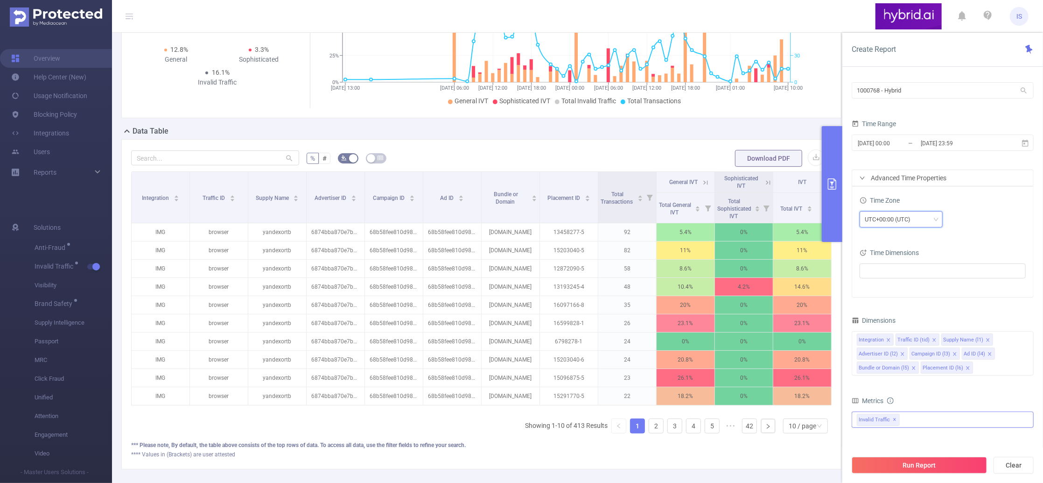
click at [895, 223] on div "UTC+00:00 (UTC)" at bounding box center [891, 218] width 52 height 15
click at [995, 200] on div "Time Zone" at bounding box center [943, 201] width 166 height 15
click at [924, 177] on div "Advanced Time Properties" at bounding box center [942, 178] width 181 height 16
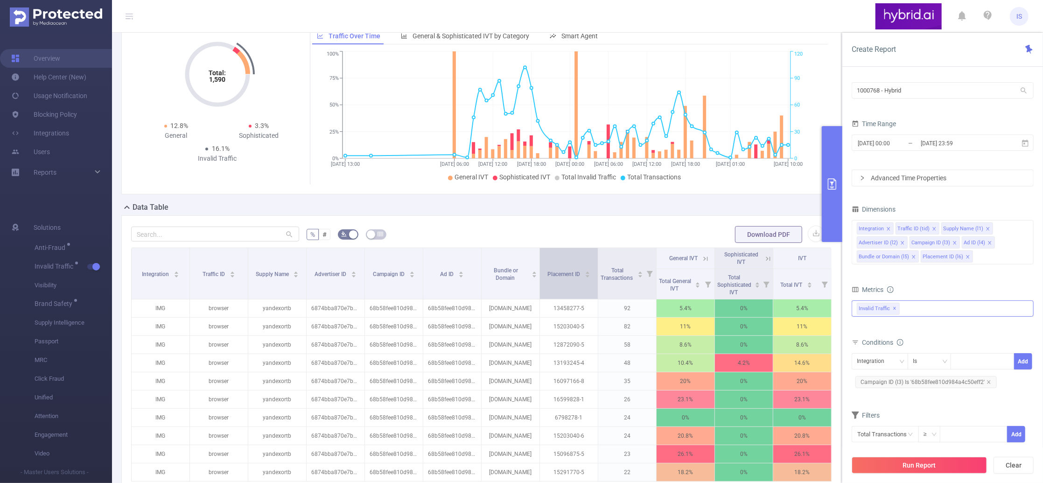
scroll to position [62, 0]
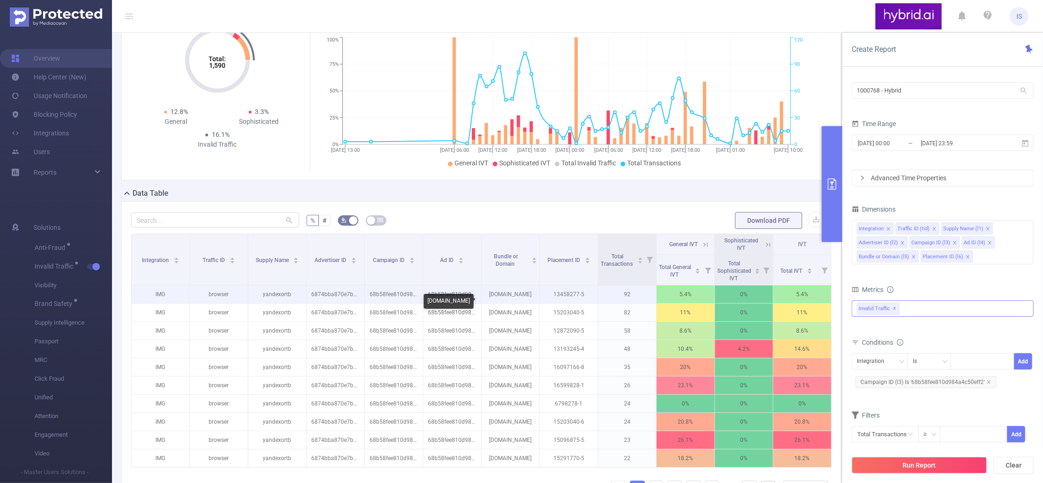
drag, startPoint x: 483, startPoint y: 299, endPoint x: 534, endPoint y: 302, distance: 51.9
click at [534, 302] on tr "IMG browser yandexortb 6874bba870e7b2c6b8398160 68b58fee810d984a4c50eff2 68b58f…" at bounding box center [482, 294] width 700 height 18
copy p "[DOMAIN_NAME]"
click at [450, 302] on p "68b58fee810d984a4c50eff3" at bounding box center [452, 294] width 58 height 18
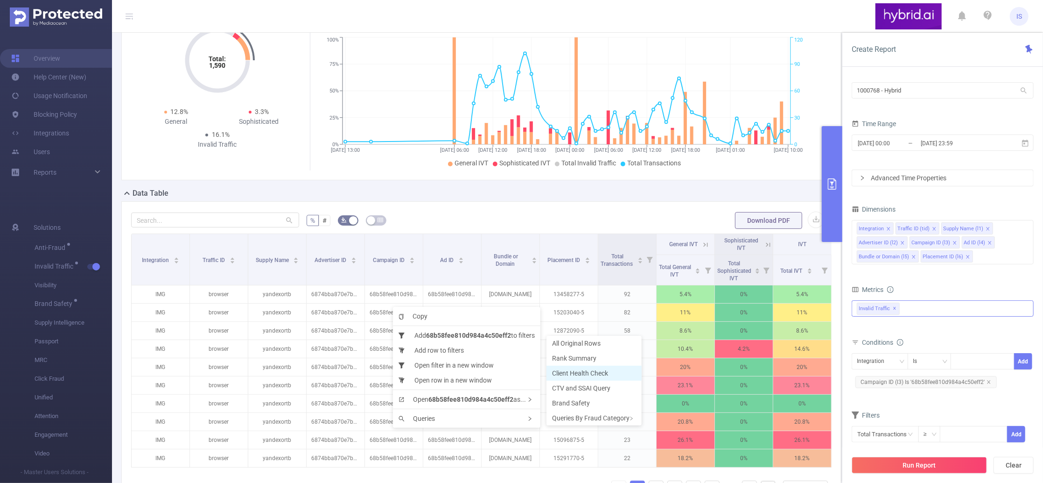
click at [601, 372] on span "Client Health Check" at bounding box center [580, 372] width 56 height 7
